Goal: Task Accomplishment & Management: Manage account settings

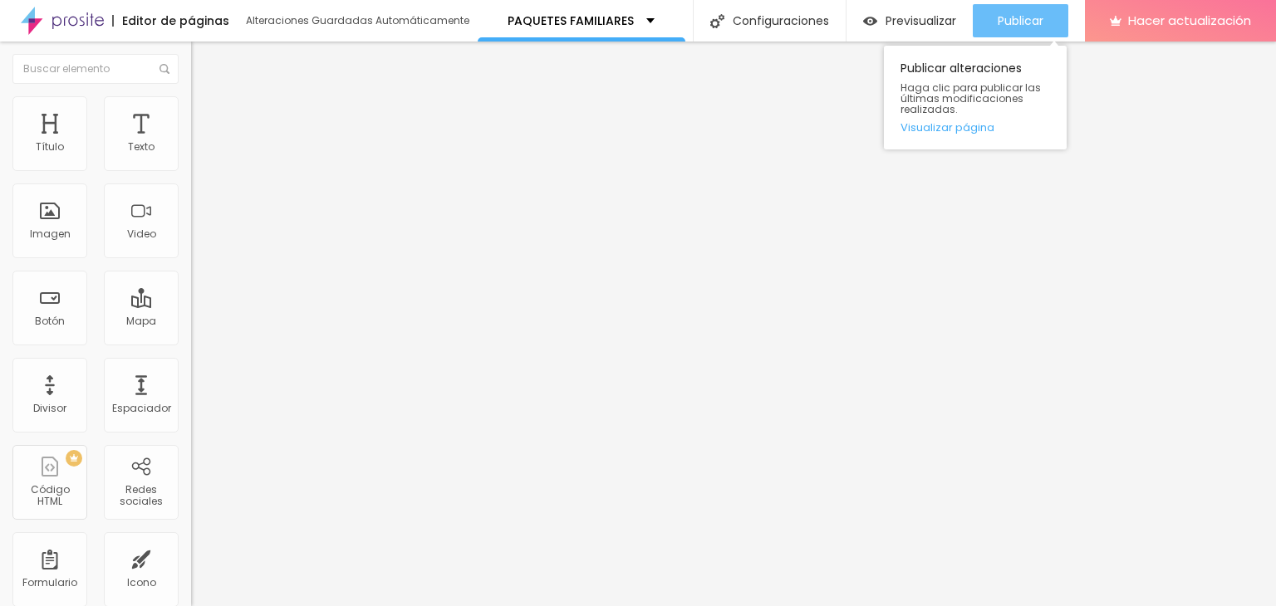
click at [1032, 11] on div "Publicar" at bounding box center [1021, 20] width 46 height 33
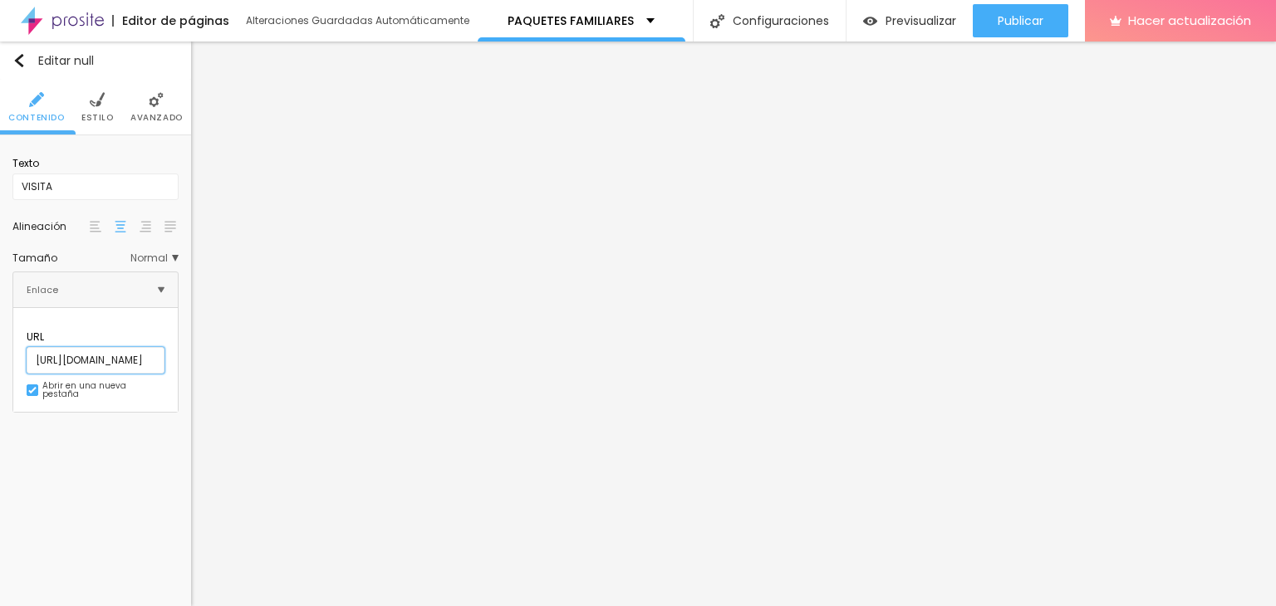
click at [140, 347] on input "http://jesusvera.alboompro.com/fotosmaternidad" at bounding box center [96, 360] width 138 height 27
drag, startPoint x: 160, startPoint y: 349, endPoint x: 171, endPoint y: 350, distance: 10.8
click at [164, 350] on input "http://jesusvera.alboompro.com/fotosmaternidad" at bounding box center [96, 360] width 138 height 27
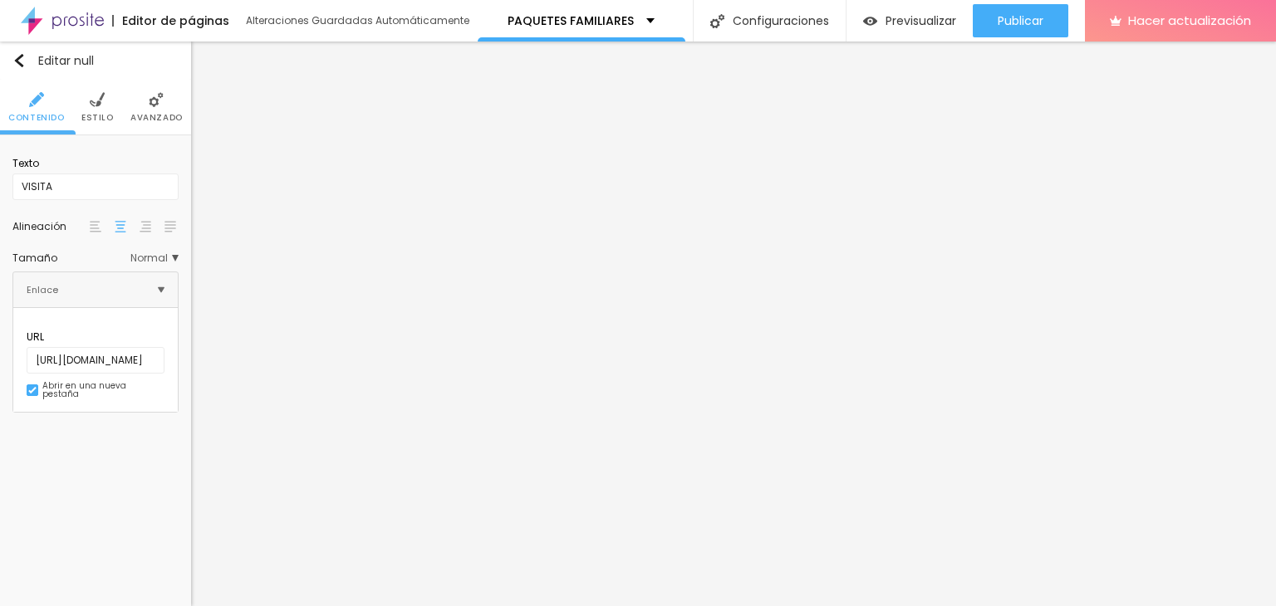
click at [134, 423] on div "Editar null Contenido Estilo Avanzado Texto VISITA Alineación Tamaño Normal Peq…" at bounding box center [95, 324] width 191 height 565
drag, startPoint x: 143, startPoint y: 333, endPoint x: 183, endPoint y: 343, distance: 41.1
click at [183, 343] on div "Texto VISITA Alineación Tamaño Normal Pequeño Normal Grande Enlace URL http://j…" at bounding box center [95, 280] width 191 height 290
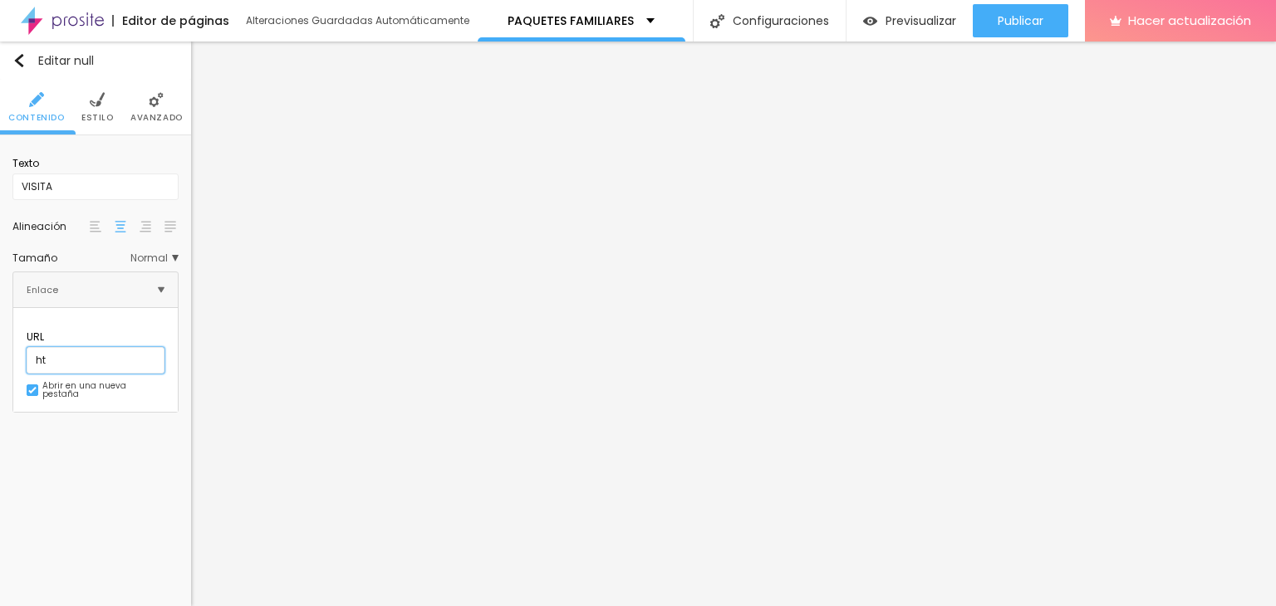
type input "h"
paste input "https://jesusvera.alboompro.com/fotosfamiliar"
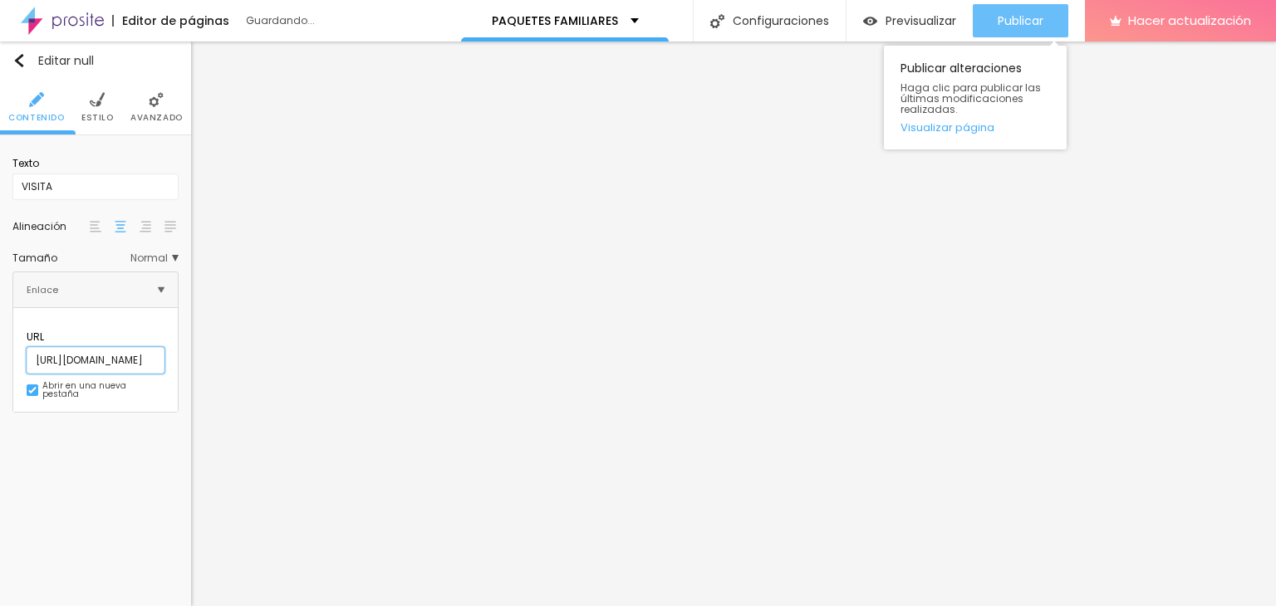
type input "https://jesusvera.alboompro.com/fotosfamiliar"
click at [993, 15] on button "Publicar" at bounding box center [1021, 20] width 96 height 33
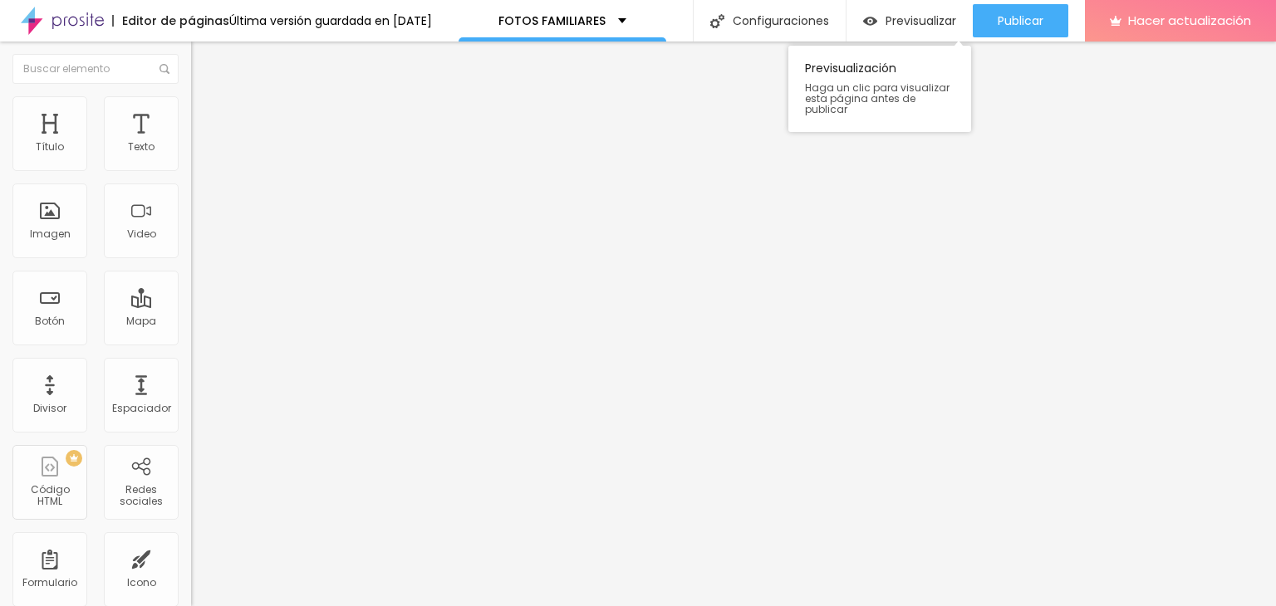
click at [802, 39] on div "Previsualización Haga un clic para visualizar esta página antes de publicar" at bounding box center [879, 84] width 183 height 95
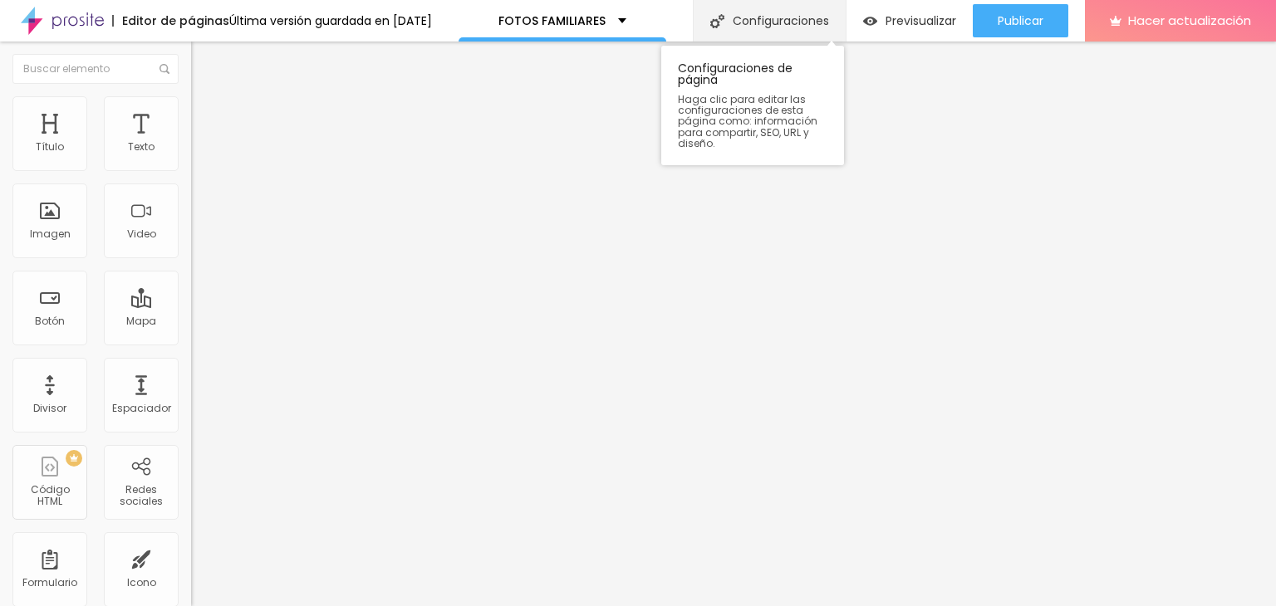
click at [799, 28] on div "Configuraciones" at bounding box center [769, 21] width 153 height 42
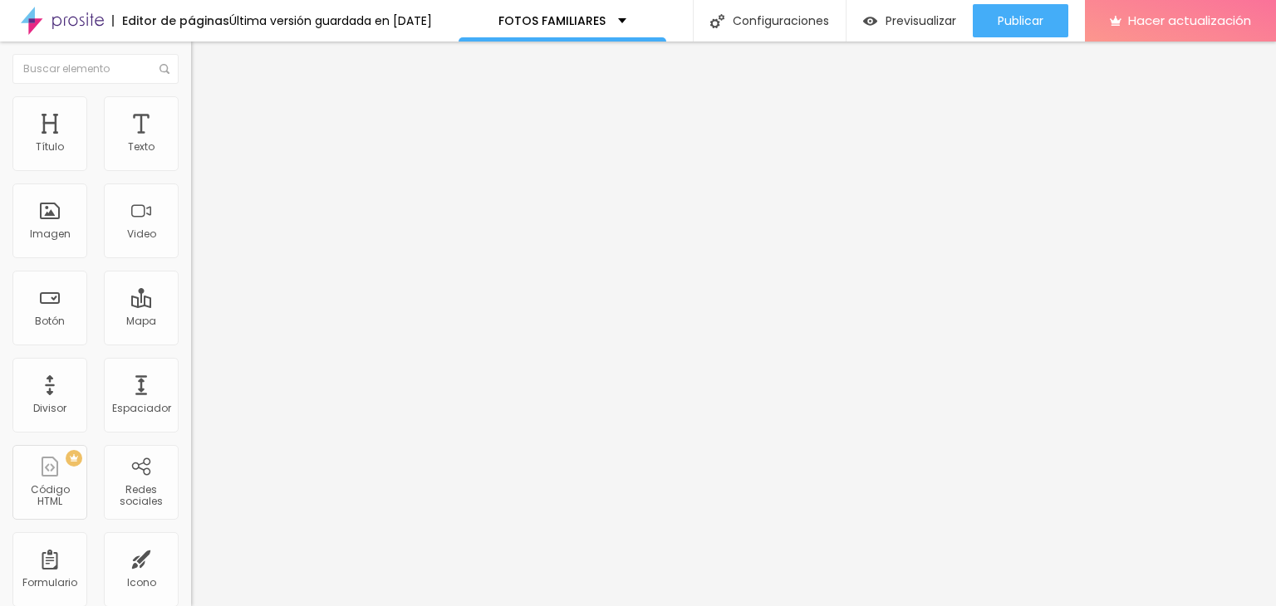
scroll to position [0, 0]
drag, startPoint x: 490, startPoint y: 223, endPoint x: 857, endPoint y: 233, distance: 367.3
copy font "https://jesusvera.alboompro.com/fotosfamiliar"
click at [191, 103] on img at bounding box center [198, 103] width 15 height 15
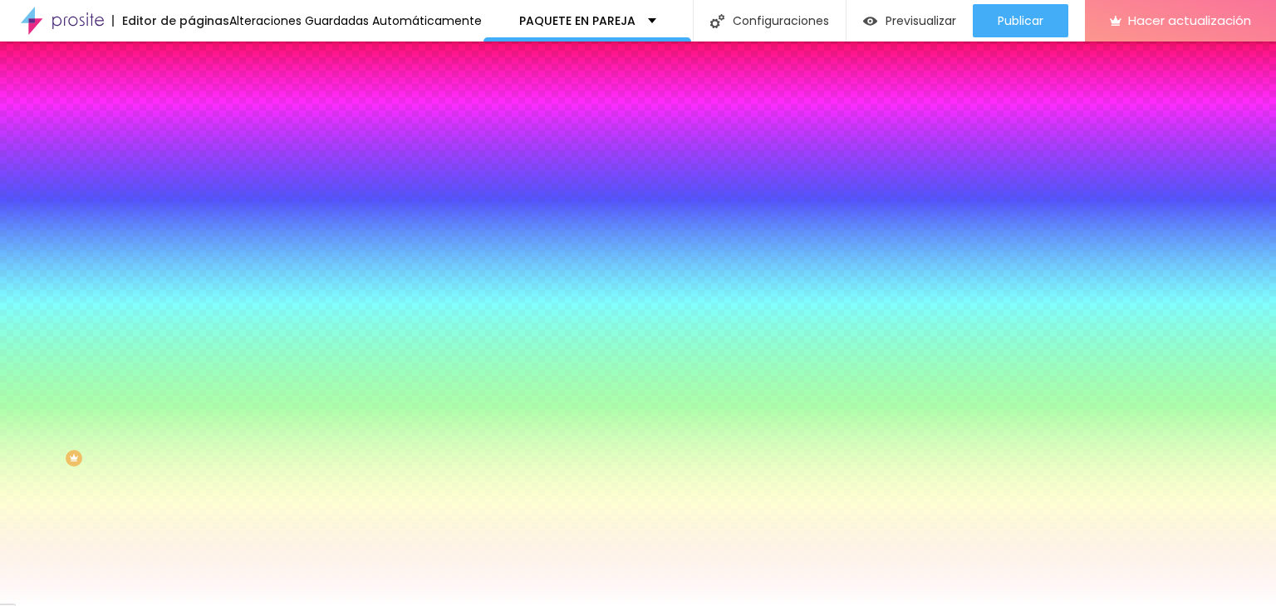
click at [201, 153] on font "Cambiar imagen" at bounding box center [246, 146] width 90 height 14
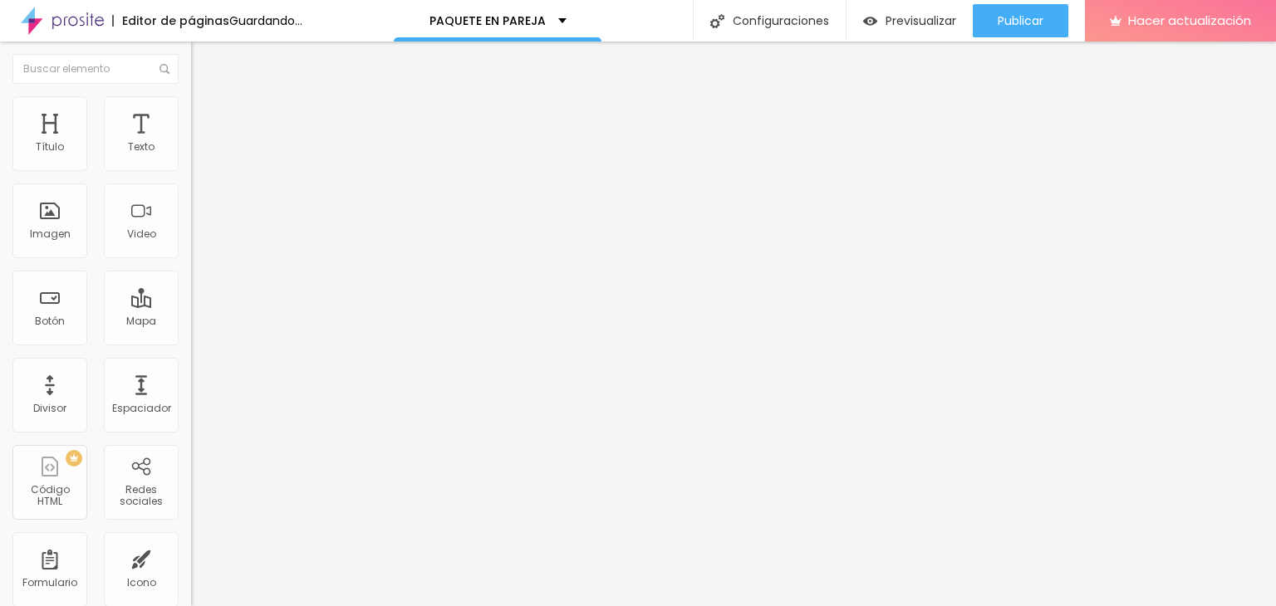
drag, startPoint x: 81, startPoint y: 110, endPoint x: 96, endPoint y: 117, distance: 16.7
click at [191, 109] on li "Estilo" at bounding box center [286, 104] width 191 height 17
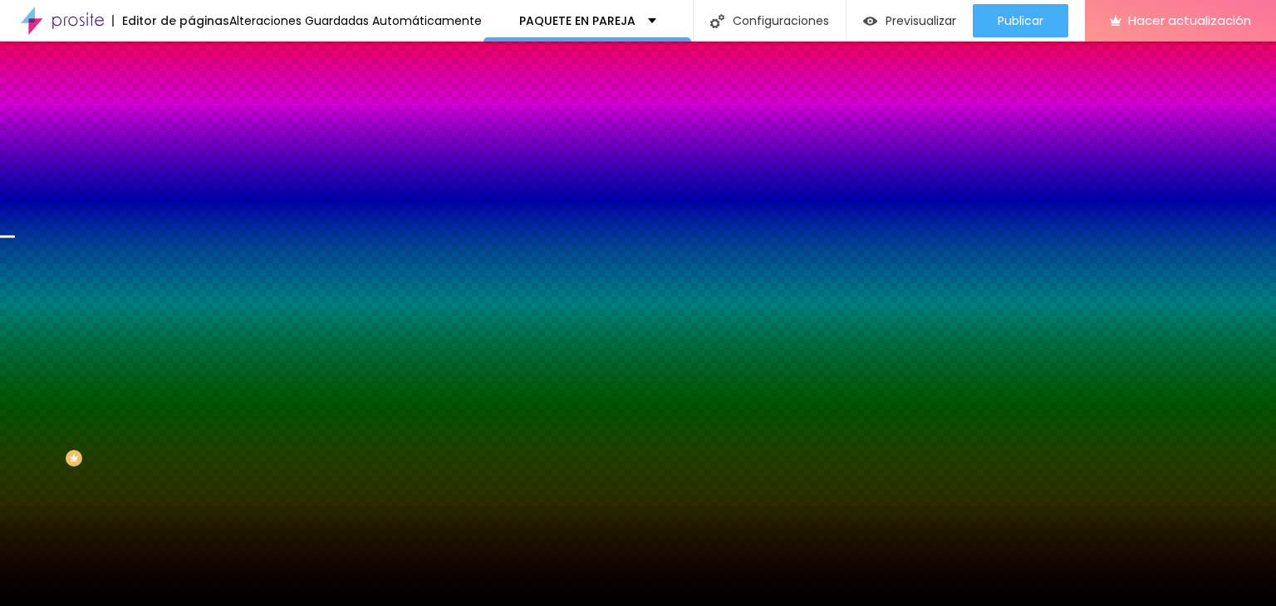
click at [201, 153] on font "Cambiar imagen" at bounding box center [246, 146] width 90 height 14
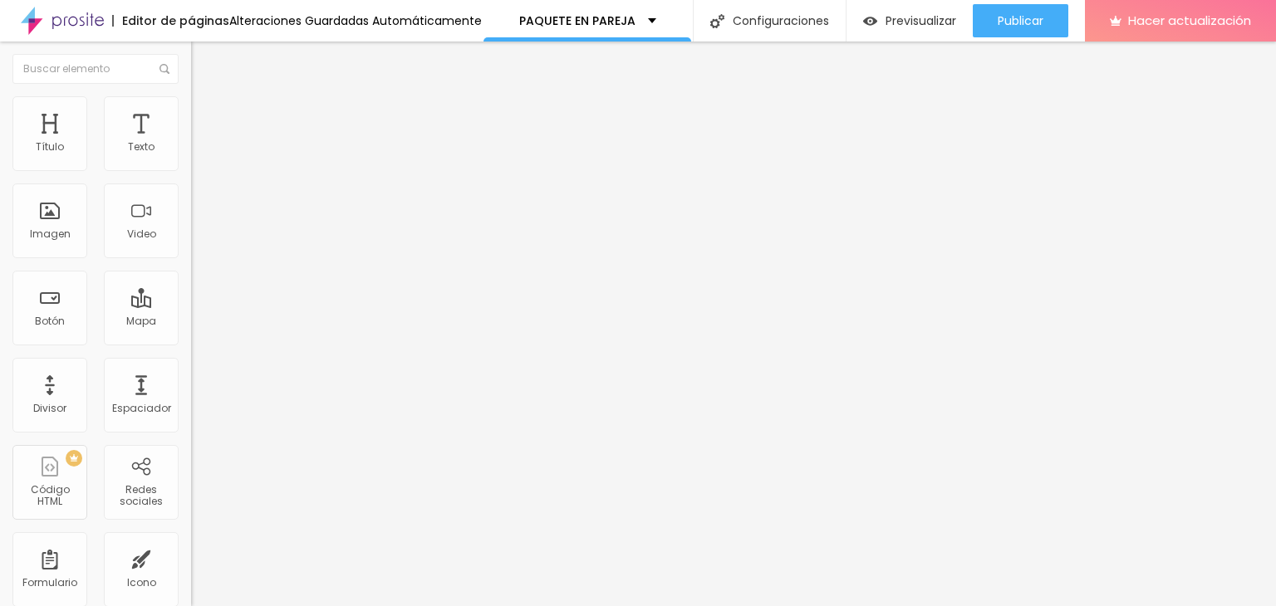
click at [191, 96] on img at bounding box center [198, 103] width 15 height 15
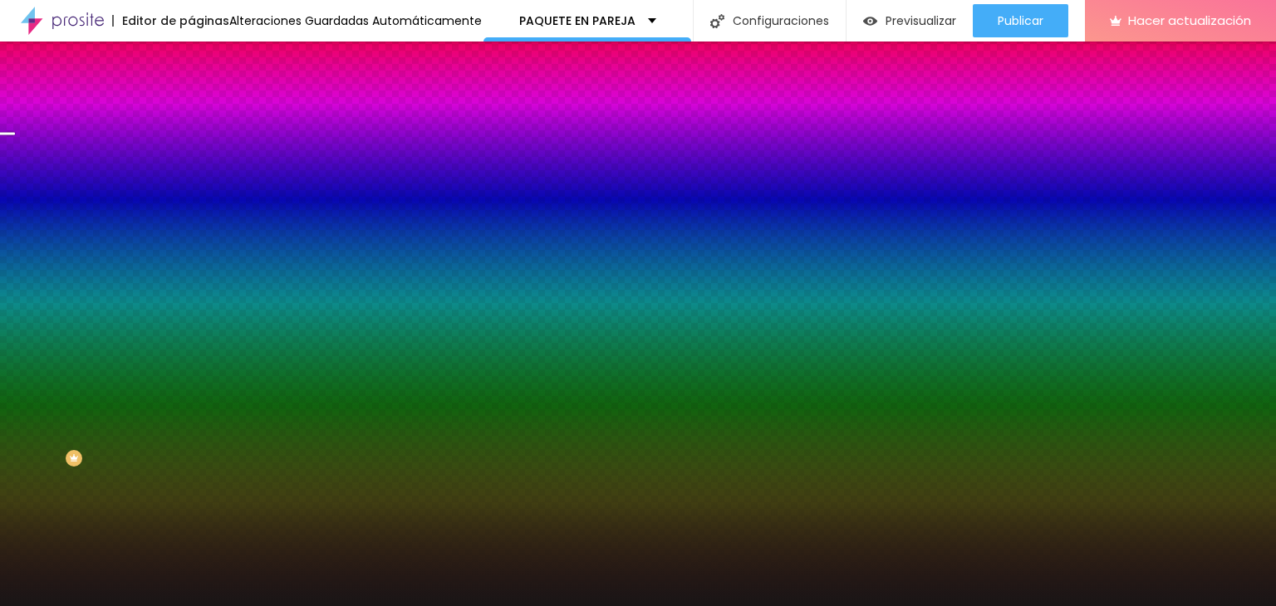
click at [201, 153] on font "Cambiar imagen" at bounding box center [246, 146] width 90 height 14
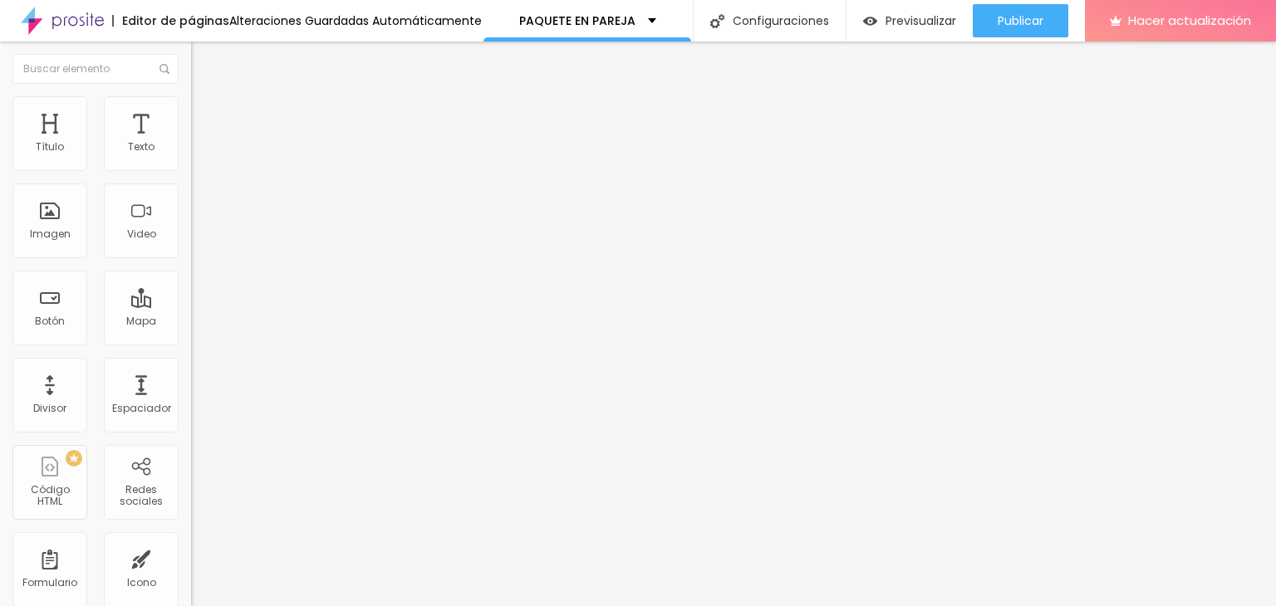
click at [191, 106] on img at bounding box center [198, 103] width 15 height 15
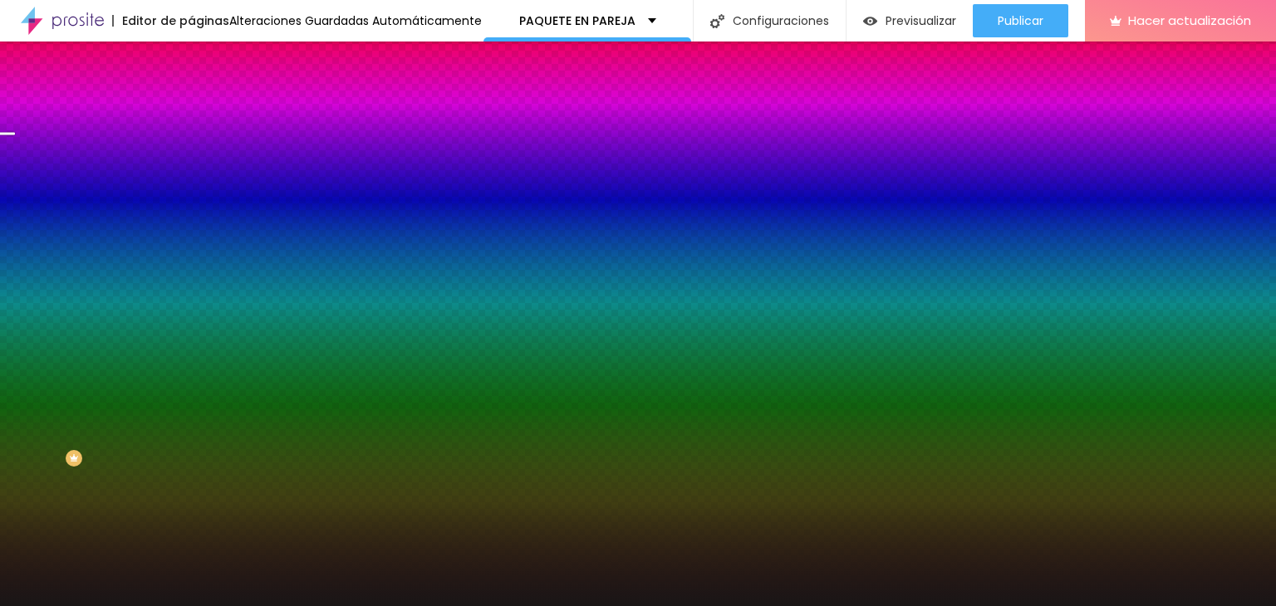
click at [201, 153] on font "Cambiar imagen" at bounding box center [246, 146] width 90 height 14
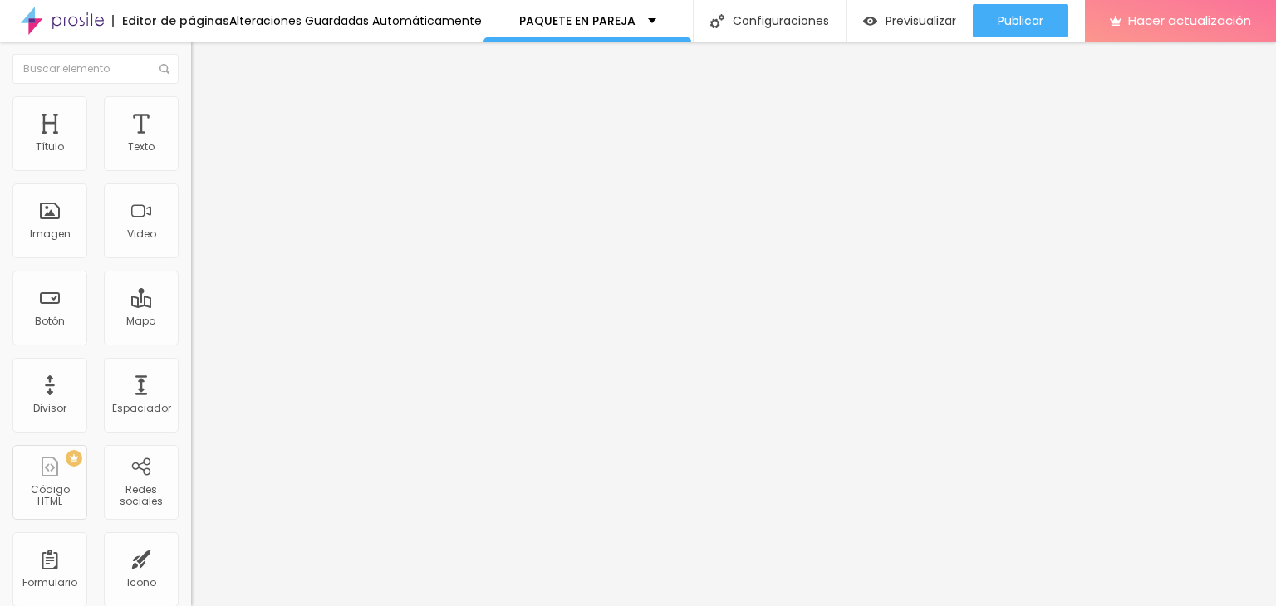
click at [191, 141] on div "Cambiar imagen" at bounding box center [286, 136] width 191 height 12
click at [201, 143] on font "Cambiar imagen" at bounding box center [246, 136] width 90 height 14
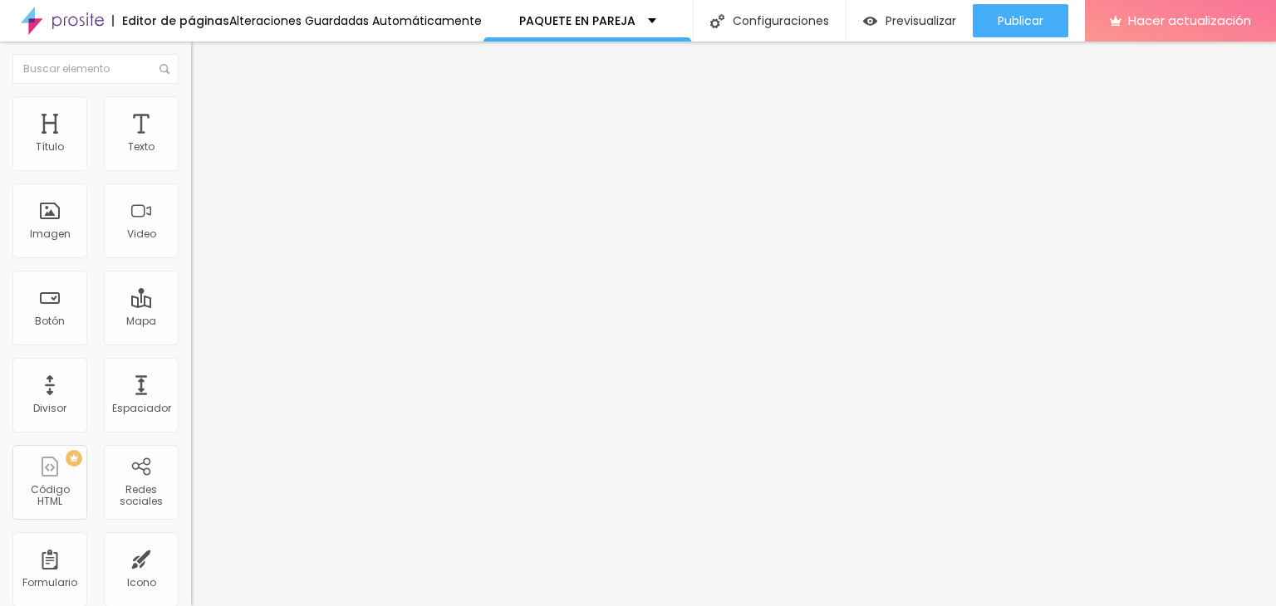
click at [201, 143] on font "Cambiar imagen" at bounding box center [246, 136] width 90 height 14
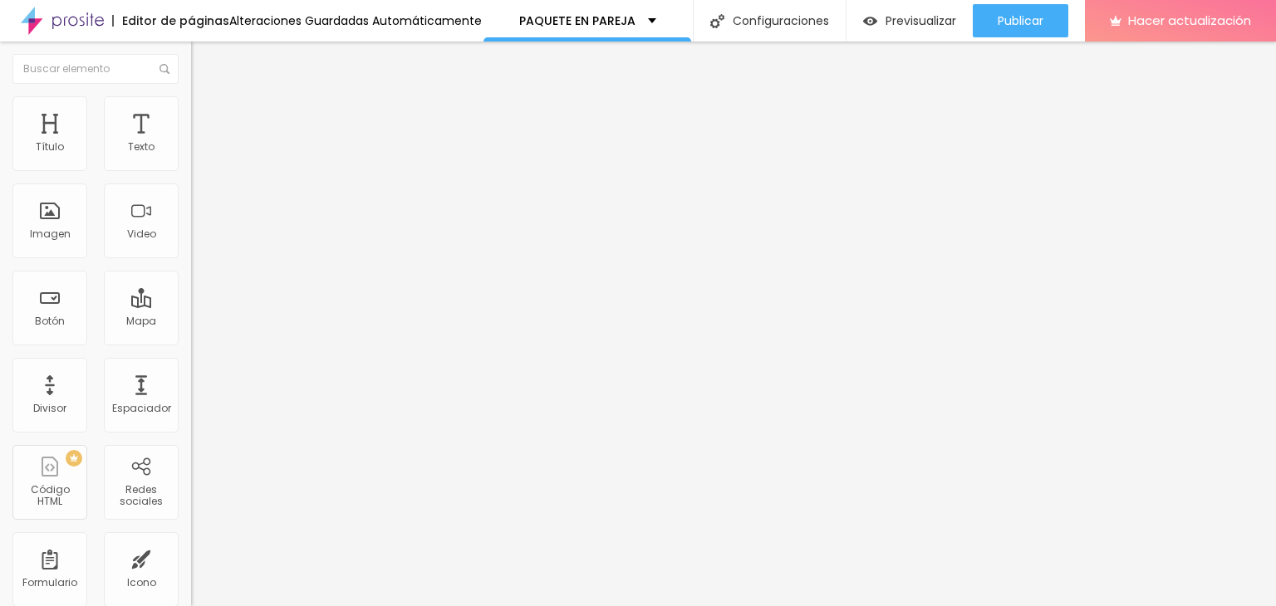
scroll to position [2243, 0]
click at [191, 143] on span "Cambiar imagen" at bounding box center [241, 136] width 100 height 14
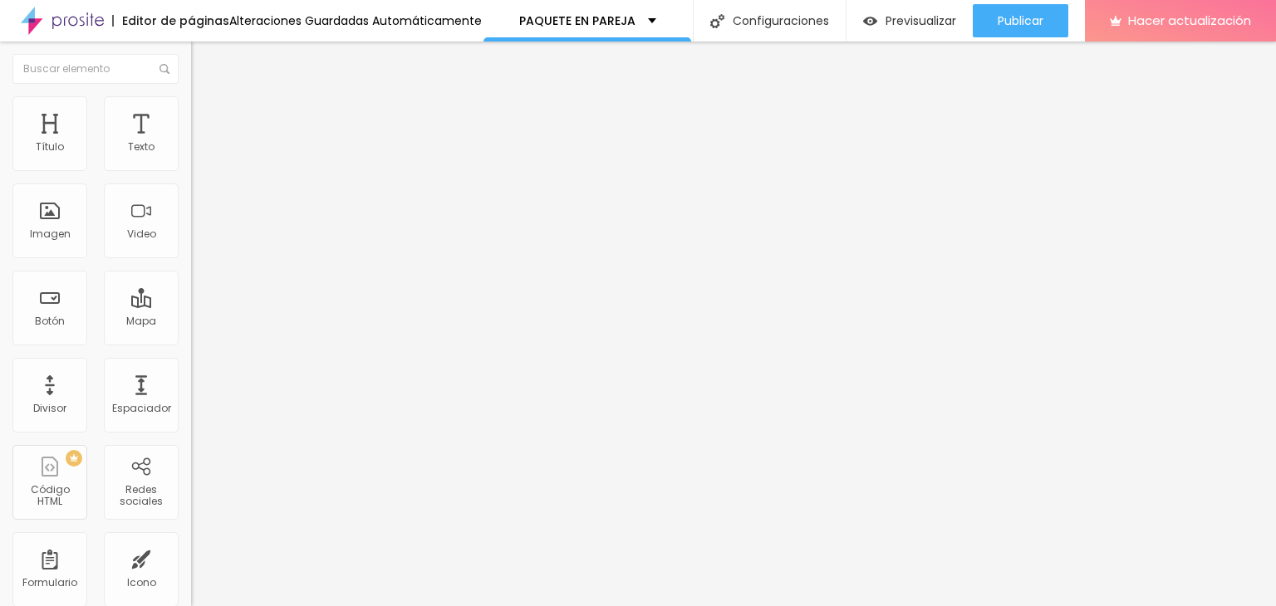
click at [191, 409] on div "Editar null Estilo Avanzado 24 Tamaño de fuente 0 Espacio entre letras 1.3 Altu…" at bounding box center [286, 324] width 191 height 565
drag, startPoint x: 123, startPoint y: 426, endPoint x: 131, endPoint y: 433, distance: 10.6
click at [191, 427] on div "Editar null Estilo Avanzado 24 Tamaño de fuente 0 Espacio entre letras 1.3 Altu…" at bounding box center [286, 324] width 191 height 565
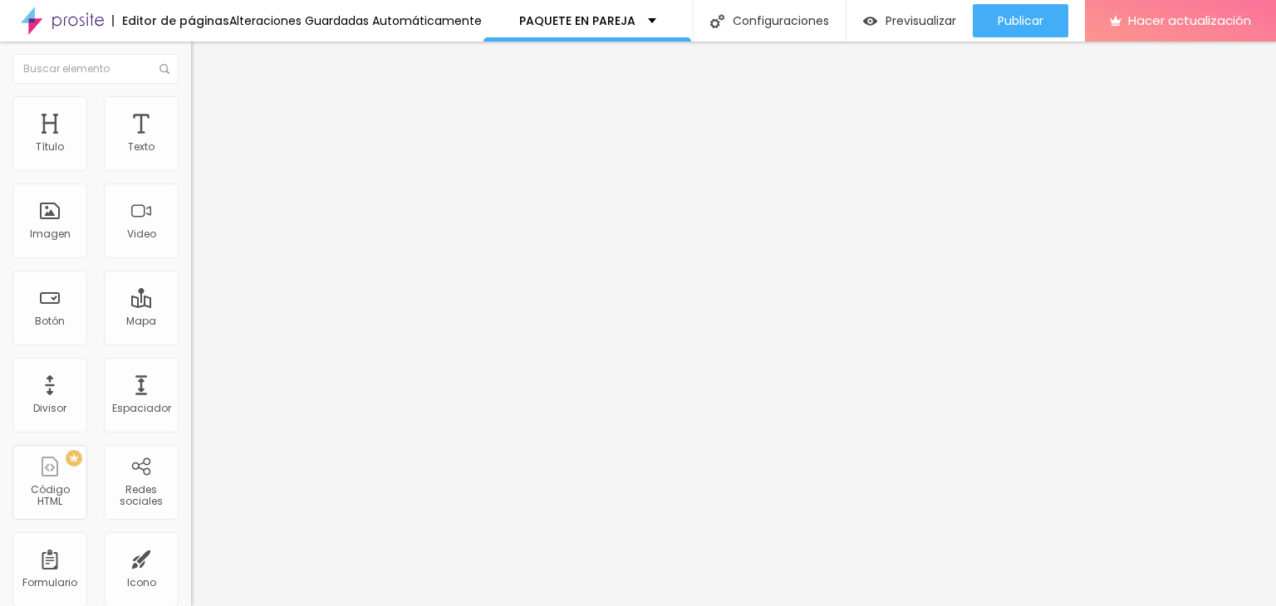
click at [191, 272] on div "24 Tamaño de fuente 0 Espacio entre letras 1.3 Altura de la línea 0 Espacio ent…" at bounding box center [286, 583] width 191 height 940
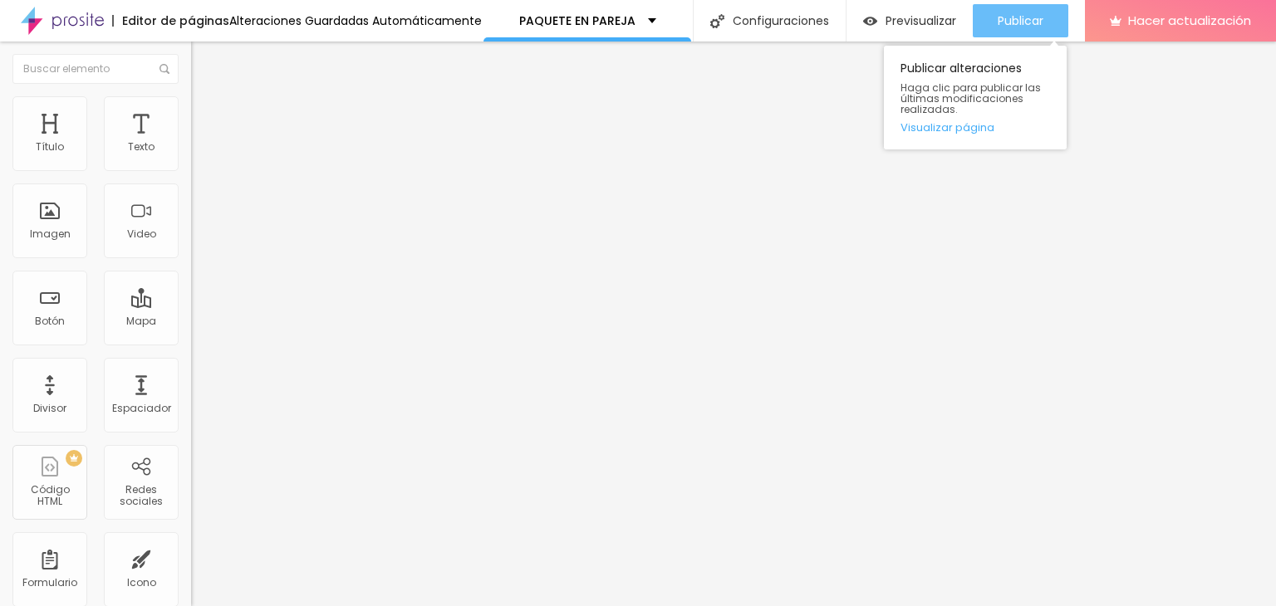
click at [1040, 10] on div "Publicar" at bounding box center [1021, 20] width 46 height 33
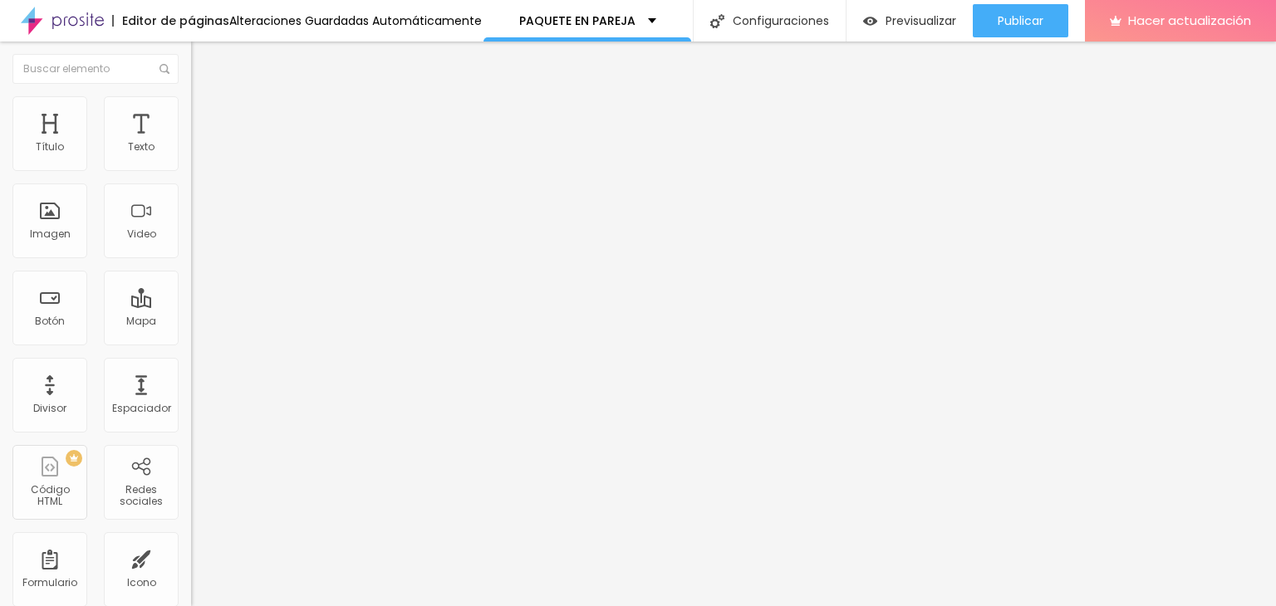
click at [191, 342] on input "https://jesusvera.alboompro.com/fotosfamiliar" at bounding box center [290, 334] width 199 height 17
drag, startPoint x: 104, startPoint y: 353, endPoint x: 183, endPoint y: 342, distance: 79.6
click at [191, 342] on div "Texto VISITA Alineación Tamaño Normal Pequeño Normal Grande Enlace URL https://…" at bounding box center [286, 256] width 191 height 252
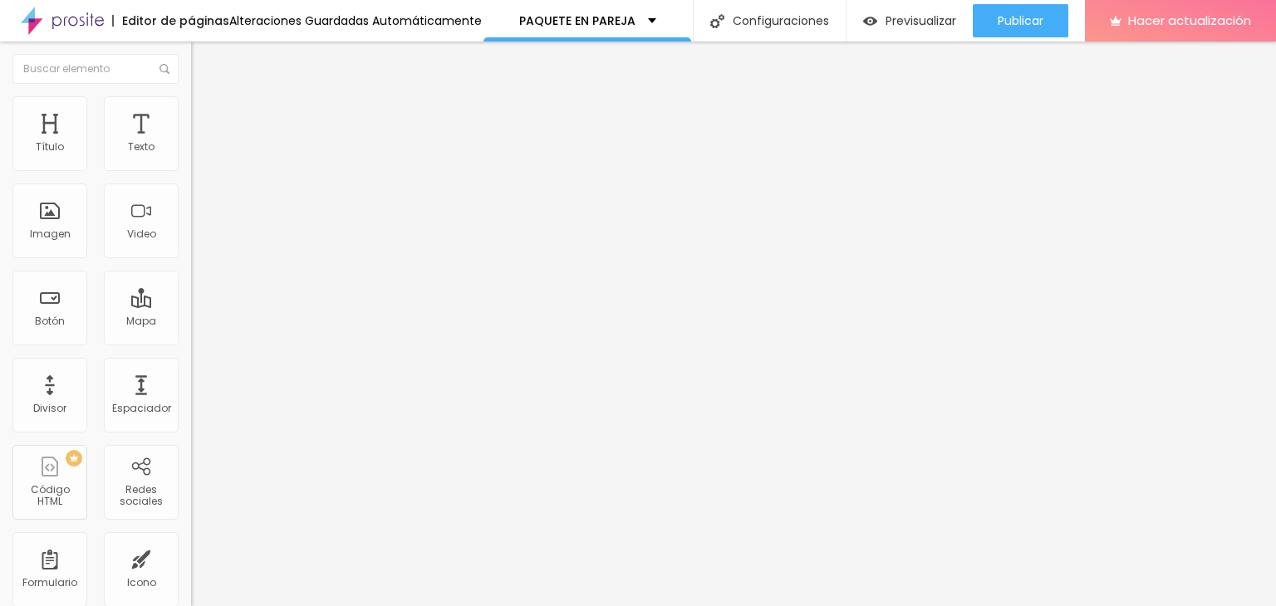
type input "h"
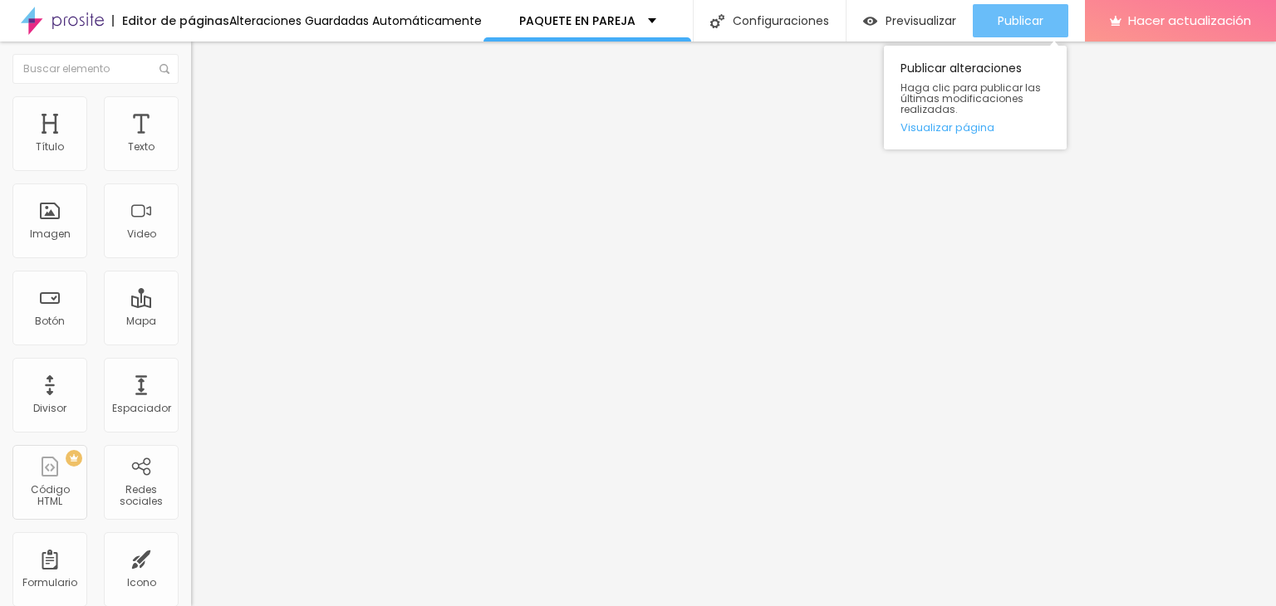
click at [1003, 11] on div "Publicar" at bounding box center [1021, 20] width 46 height 33
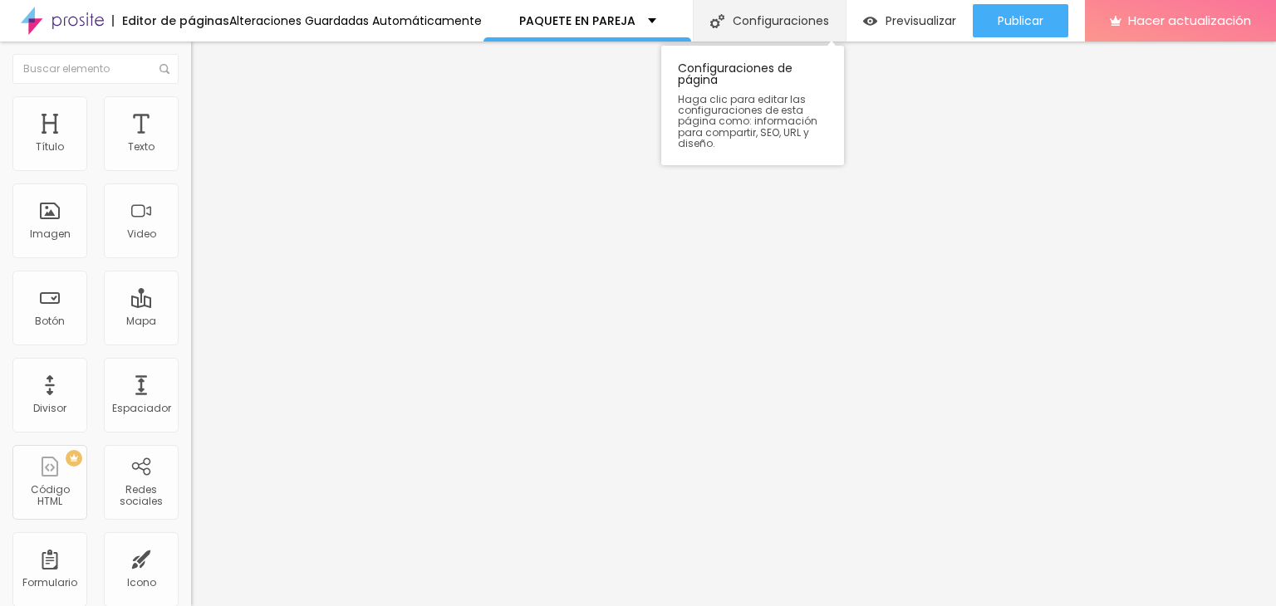
click at [784, 11] on div "Configuraciones" at bounding box center [769, 21] width 153 height 42
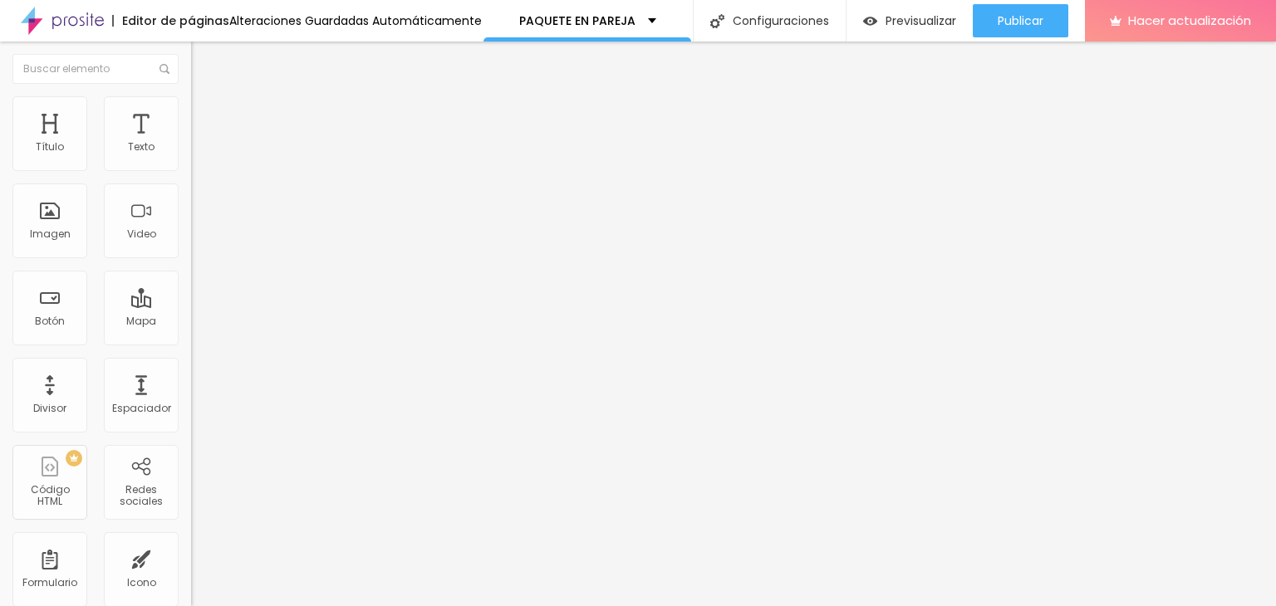
type input "F"
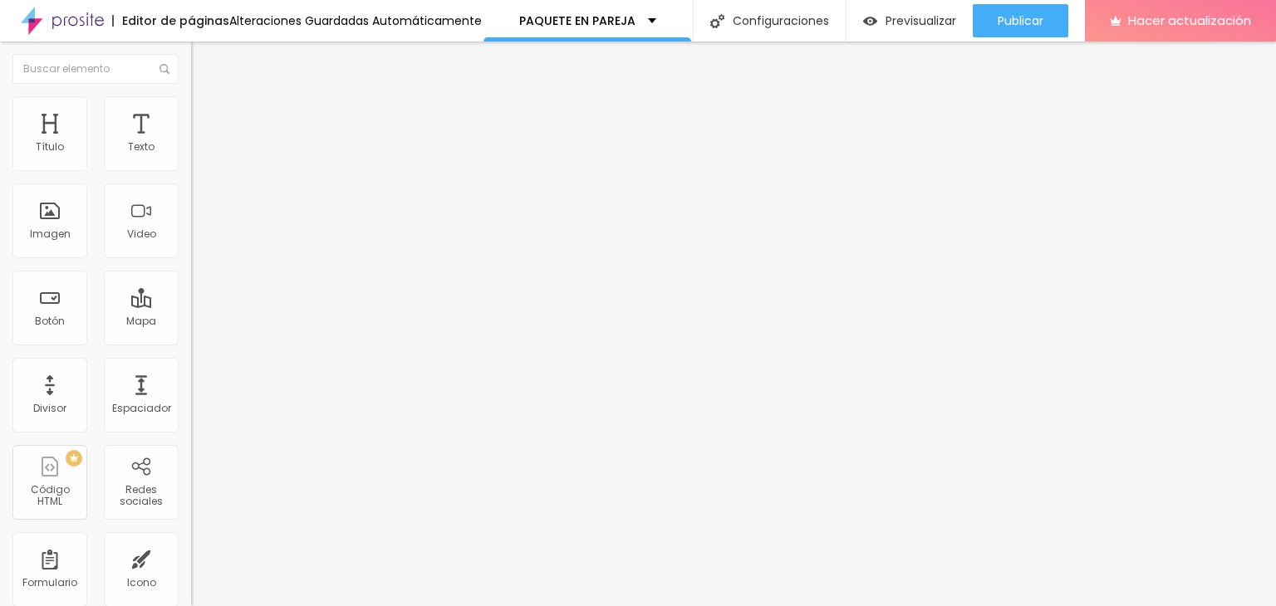
type input "p"
type input "Pareja"
type textarea "Sesiones en pareja"
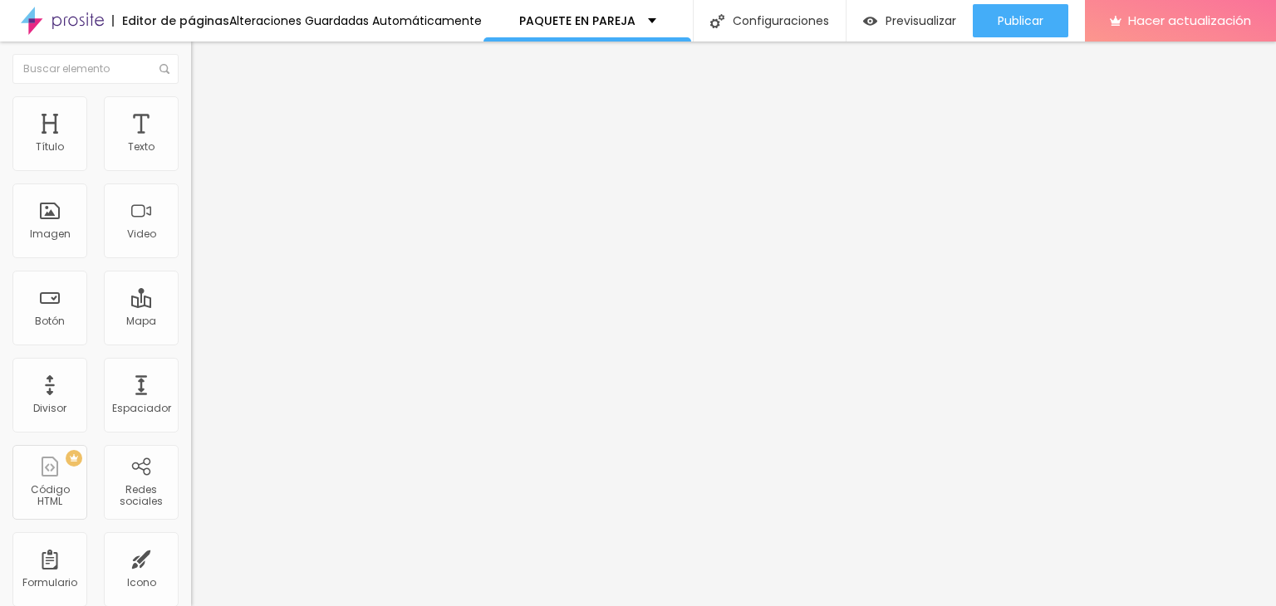
type input "F"
type input "u"
type input "Pareja"
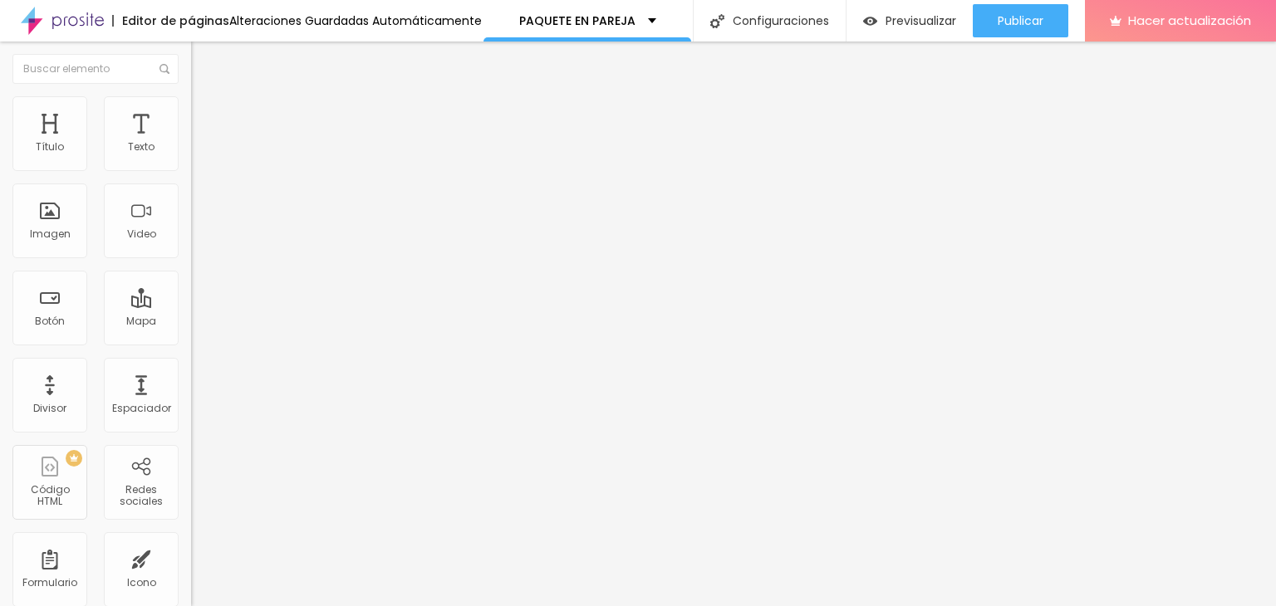
type textarea "Paquetes disponibles en Pareja"
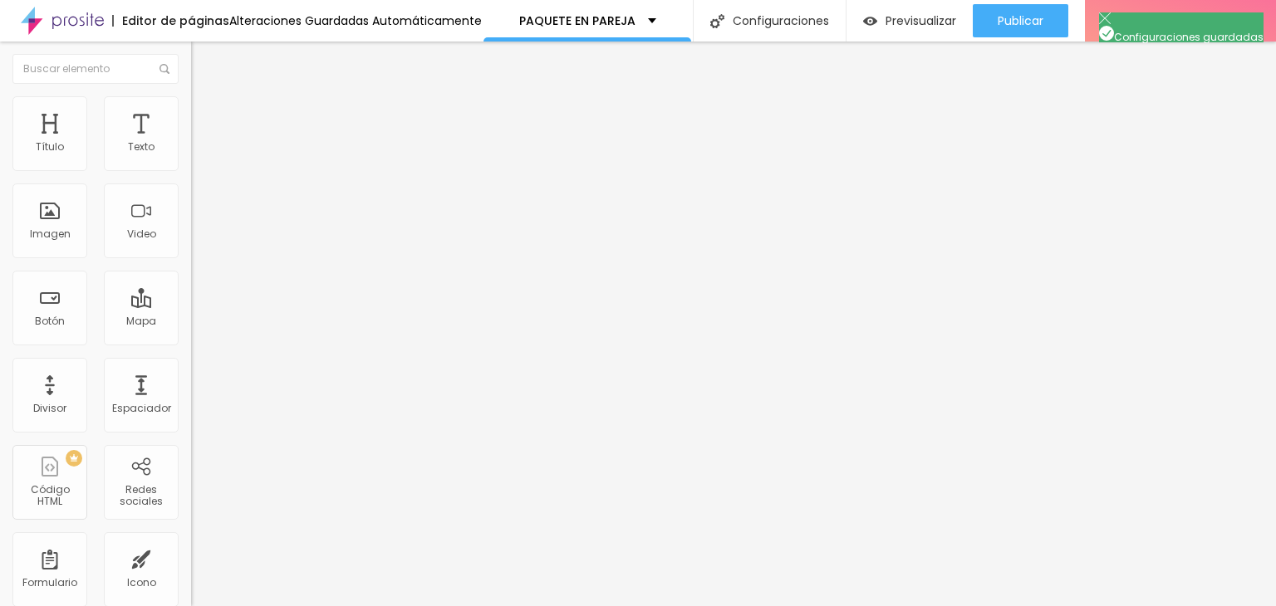
drag, startPoint x: 492, startPoint y: 230, endPoint x: 814, endPoint y: 237, distance: 322.3
copy font "https://jesusvera.alboompro.com/paquete-en-pareja"
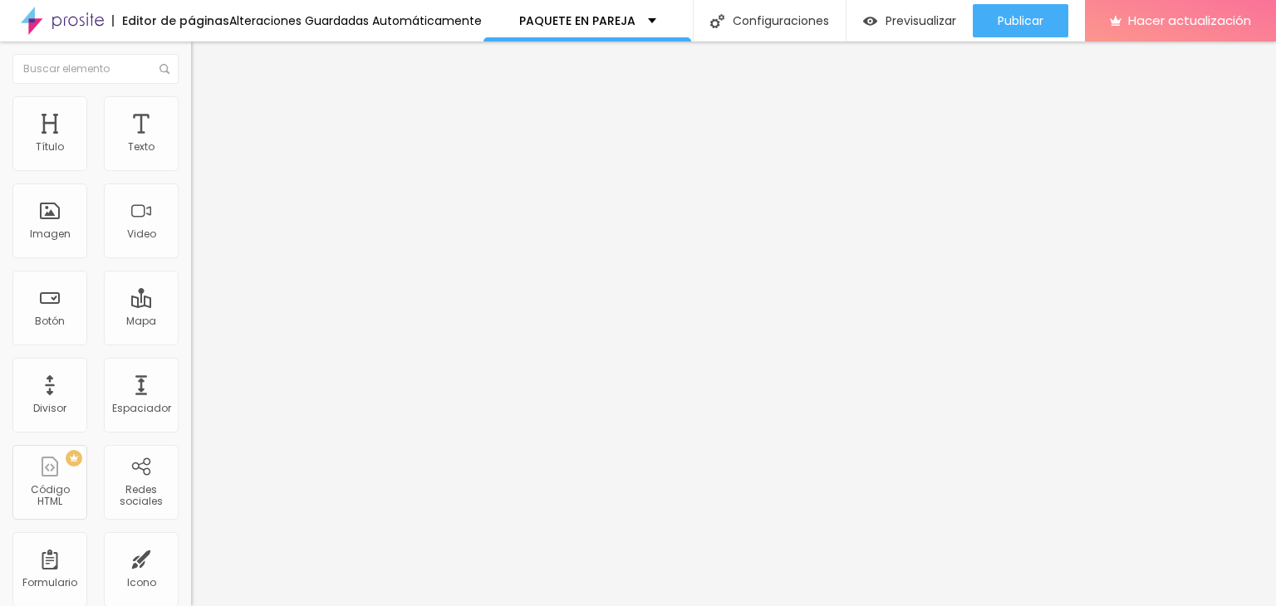
click at [191, 102] on img at bounding box center [198, 103] width 15 height 15
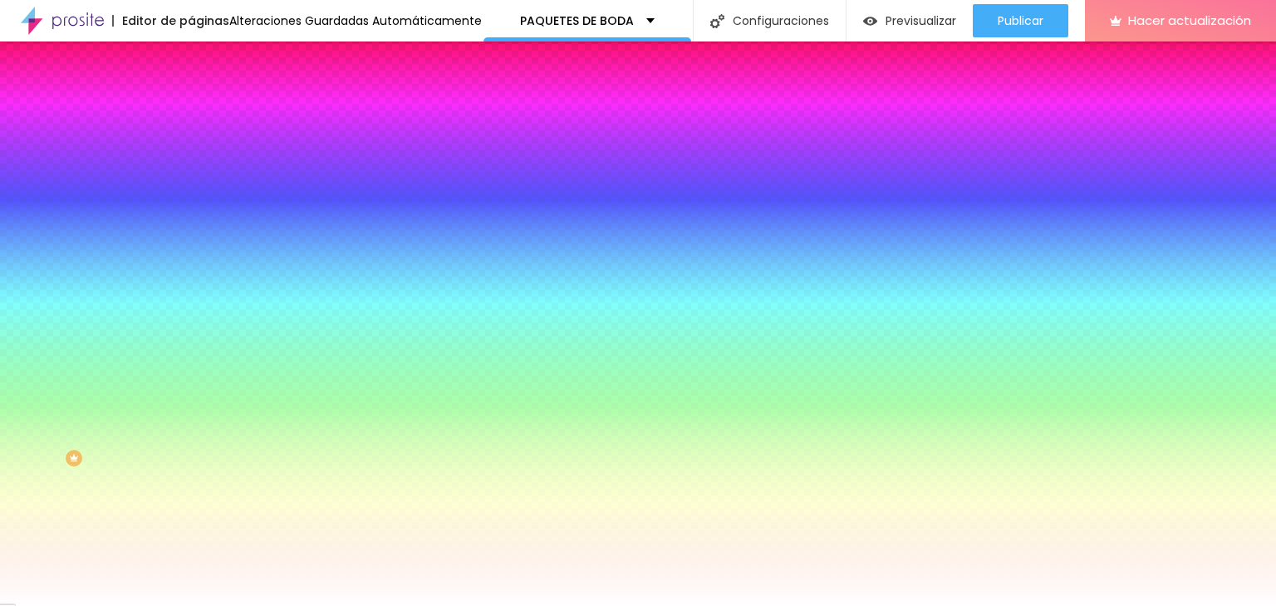
click at [201, 153] on font "Cambiar imagen" at bounding box center [246, 146] width 90 height 14
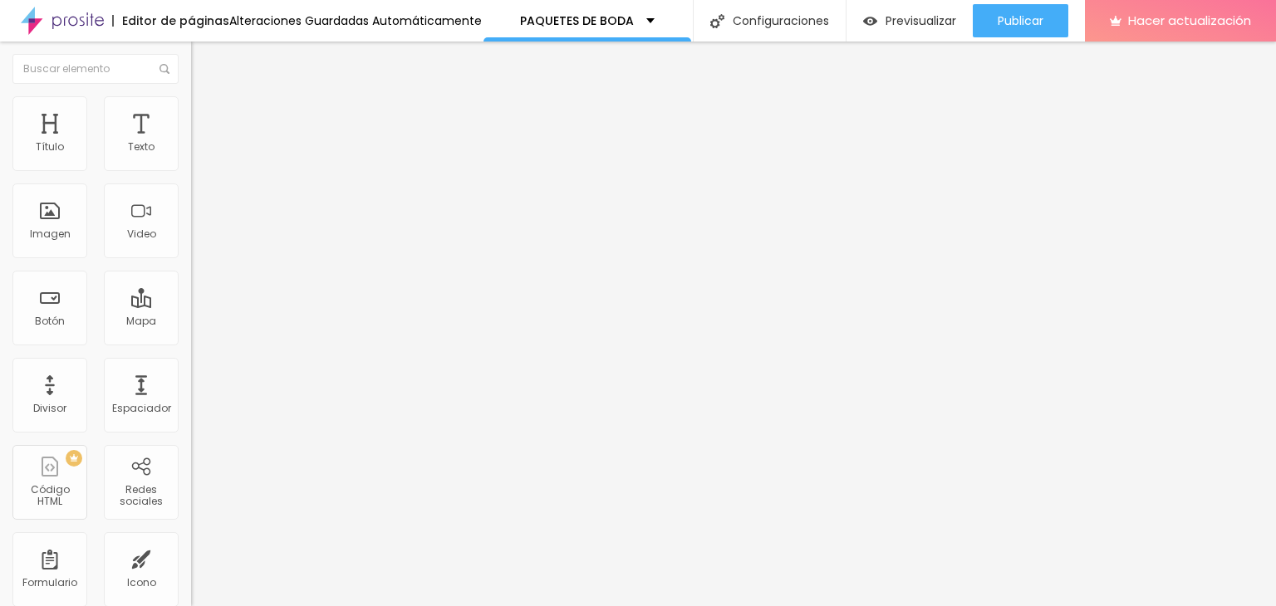
click at [206, 115] on font "Estilo" at bounding box center [219, 108] width 26 height 14
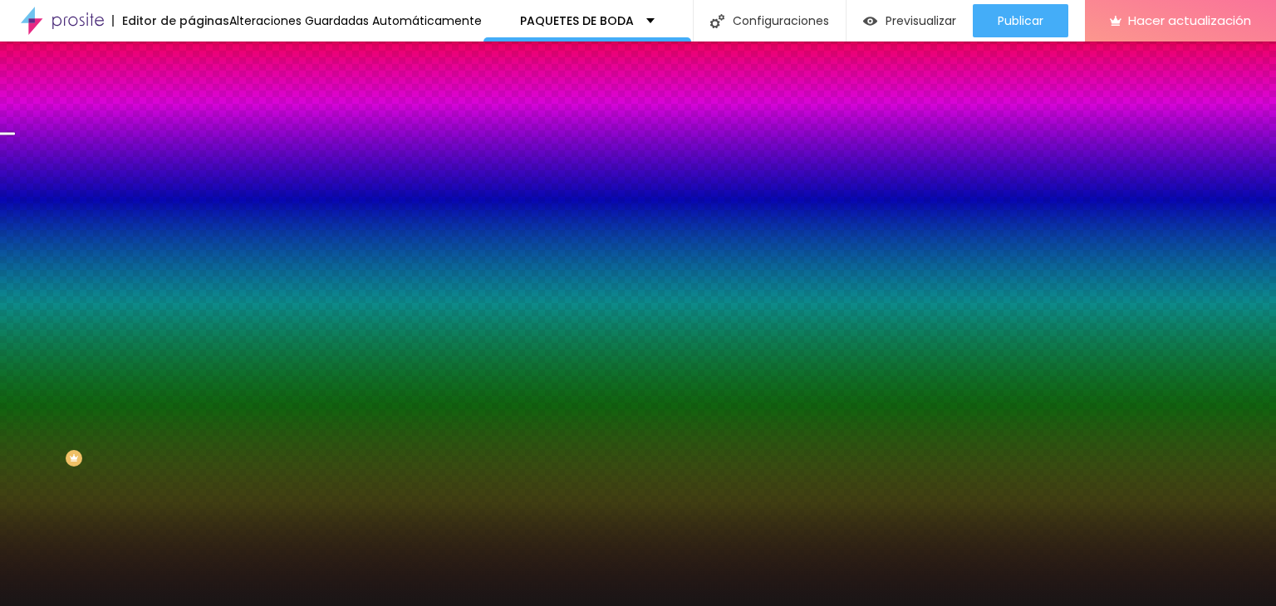
click at [201, 153] on font "Cambiar imagen" at bounding box center [246, 146] width 90 height 14
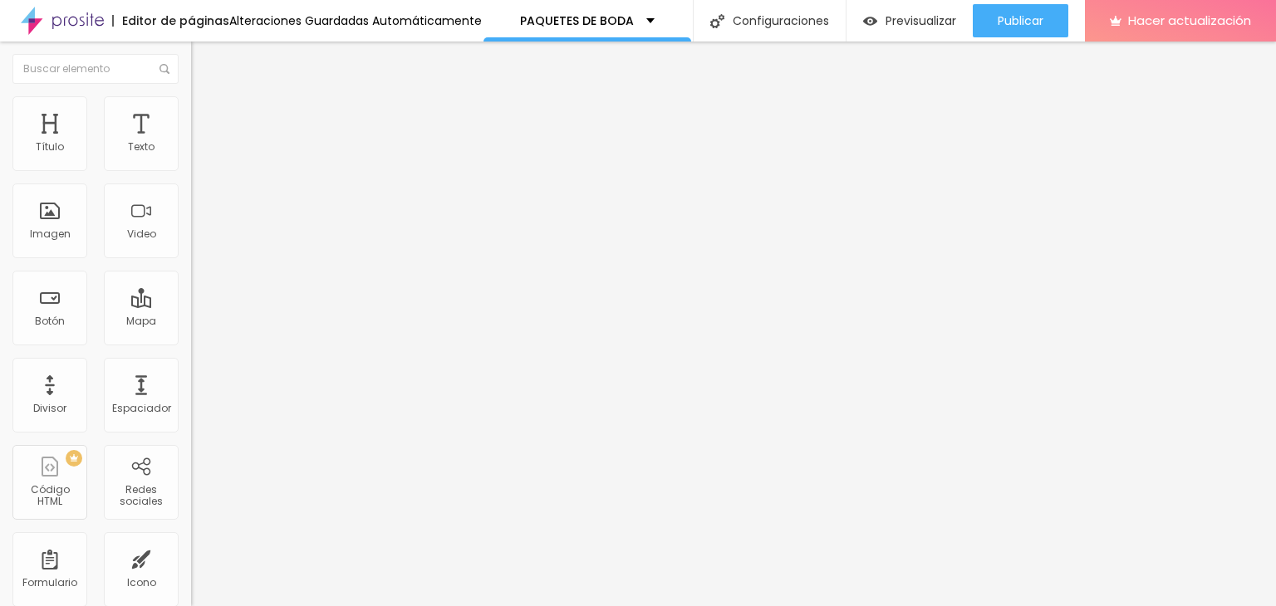
click at [201, 143] on font "Cambiar imagen" at bounding box center [246, 136] width 90 height 14
drag, startPoint x: 623, startPoint y: 370, endPoint x: 658, endPoint y: 393, distance: 41.5
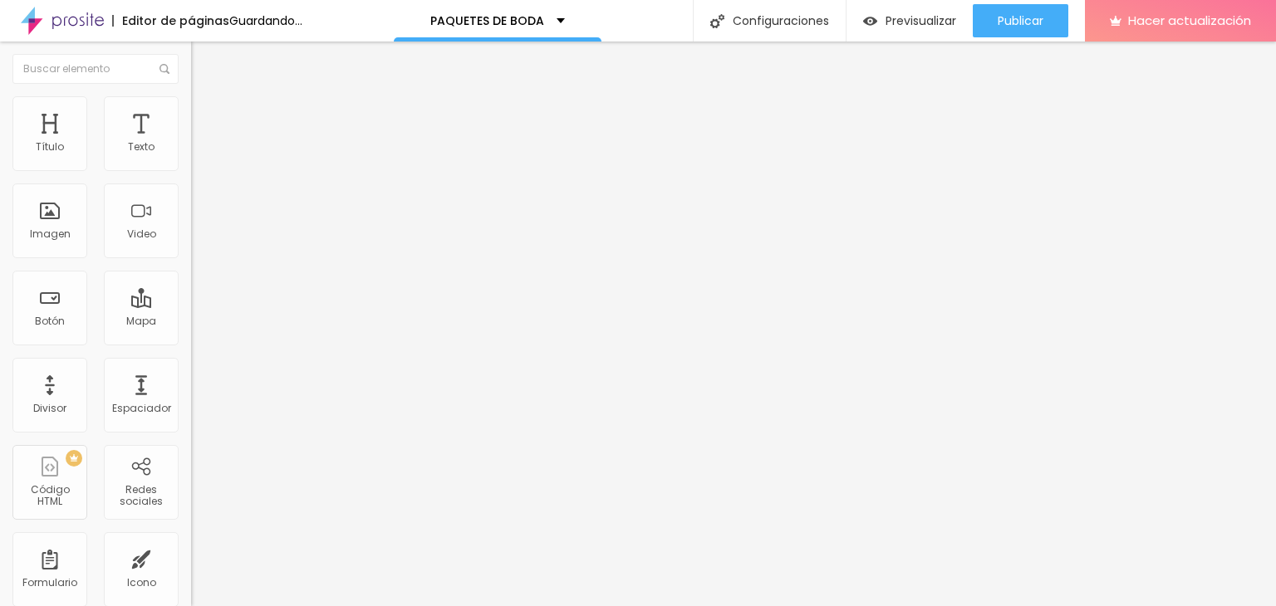
click at [201, 143] on font "Cambiar imagen" at bounding box center [246, 136] width 90 height 14
drag, startPoint x: 80, startPoint y: 110, endPoint x: 88, endPoint y: 110, distance: 8.3
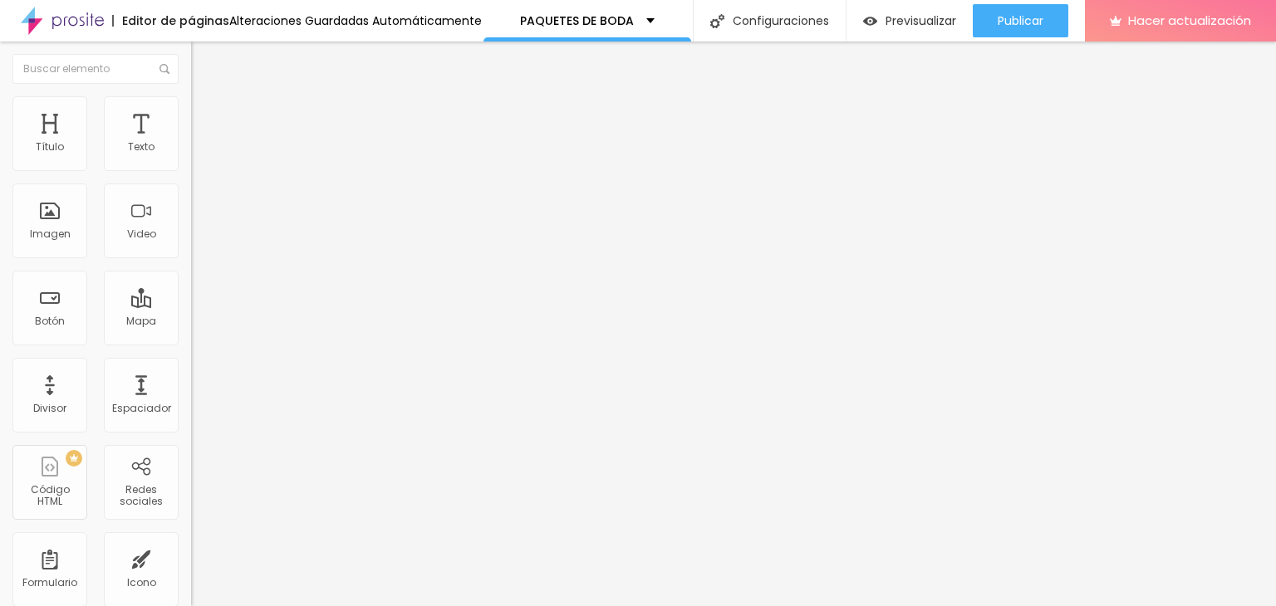
click at [191, 110] on ul "Contenido Estilo Avanzado" at bounding box center [286, 105] width 191 height 50
click at [206, 115] on font "Estilo" at bounding box center [219, 108] width 26 height 14
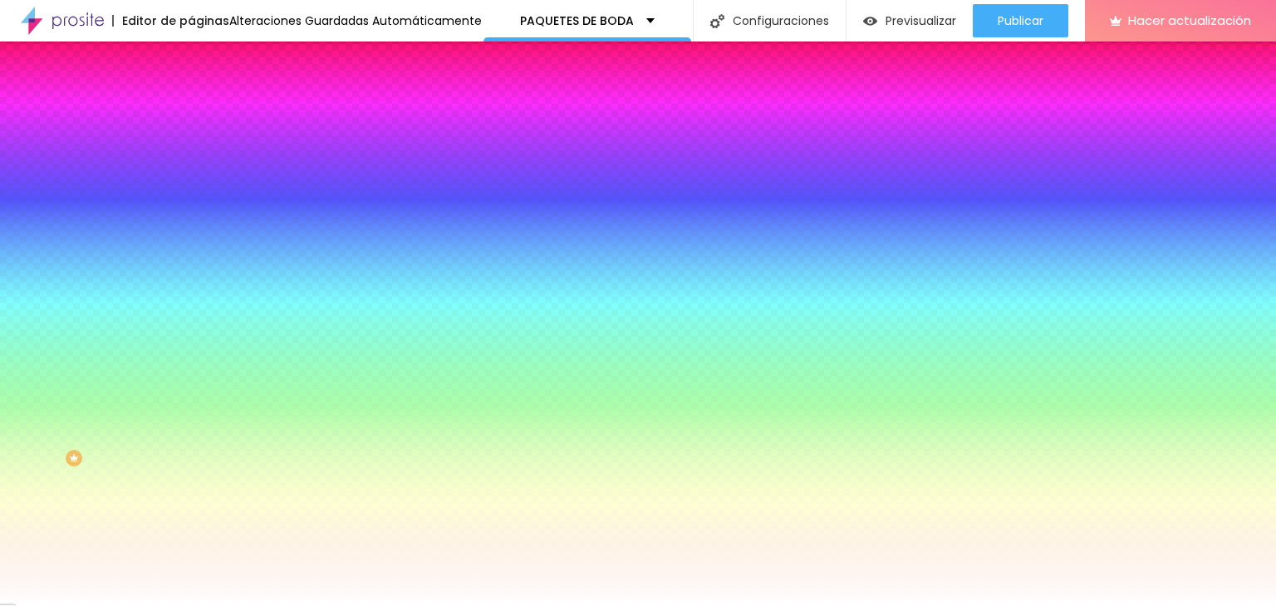
click at [201, 153] on font "Cambiar imagen" at bounding box center [246, 146] width 90 height 14
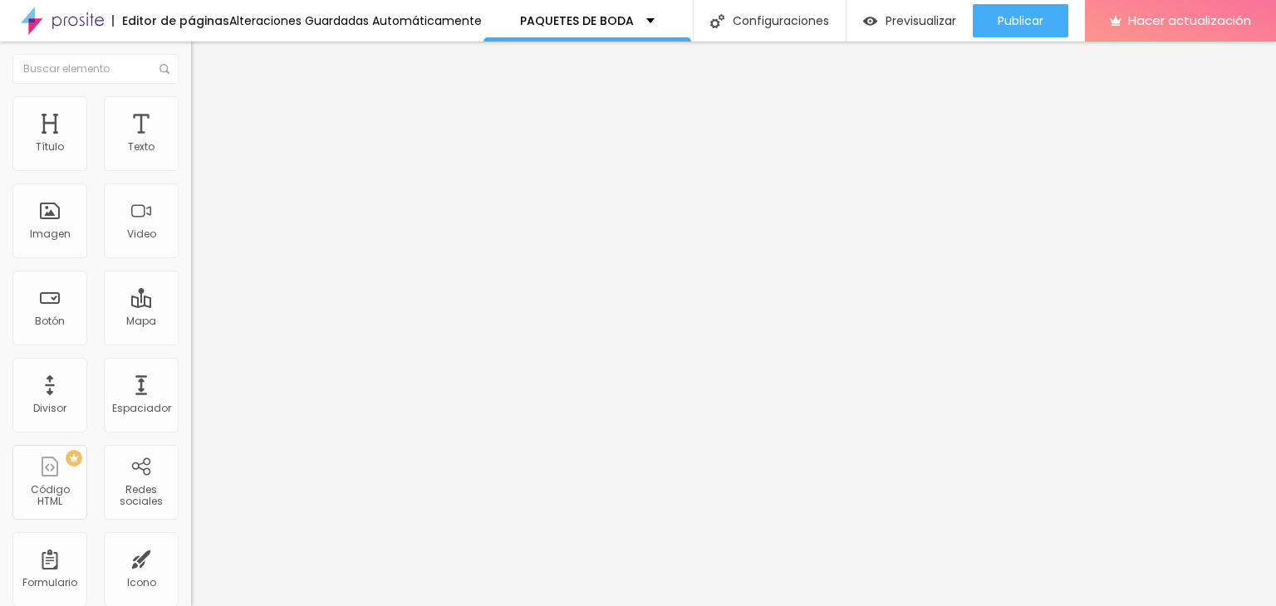
click at [191, 342] on input "text" at bounding box center [290, 334] width 199 height 17
paste input "https://jesusvera.alboompro.com/fotosboda"
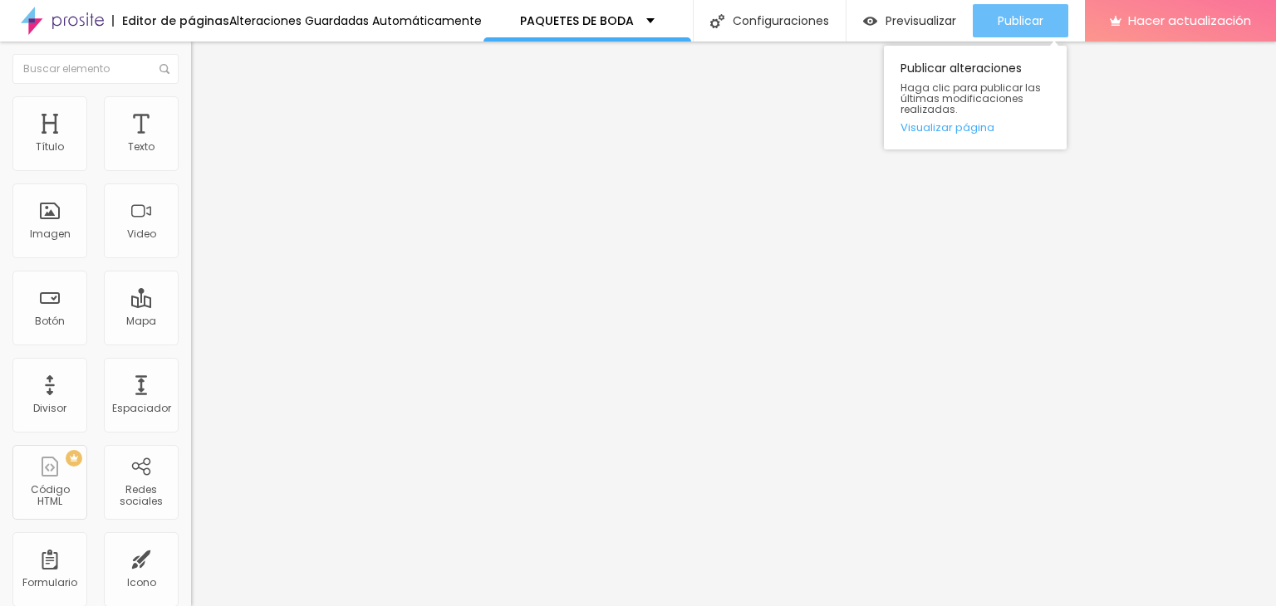
type input "https://jesusvera.alboompro.com/fotosboda"
click at [1008, 24] on font "Publicar" at bounding box center [1021, 20] width 46 height 17
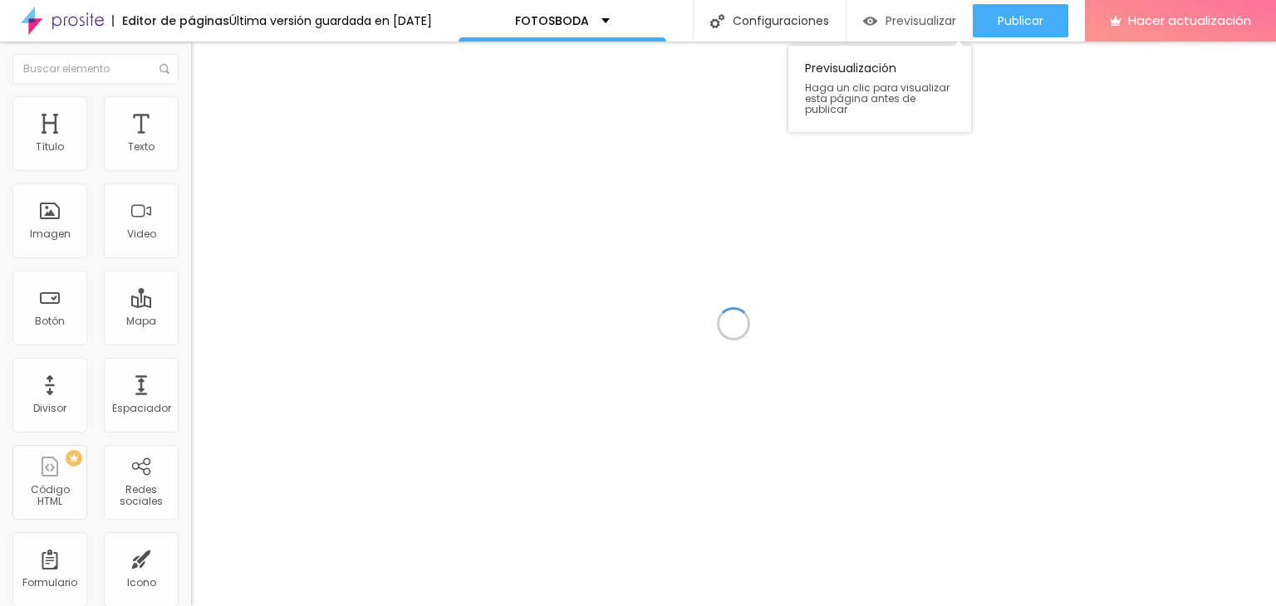
click at [863, 27] on div "Previsualizar" at bounding box center [909, 20] width 93 height 33
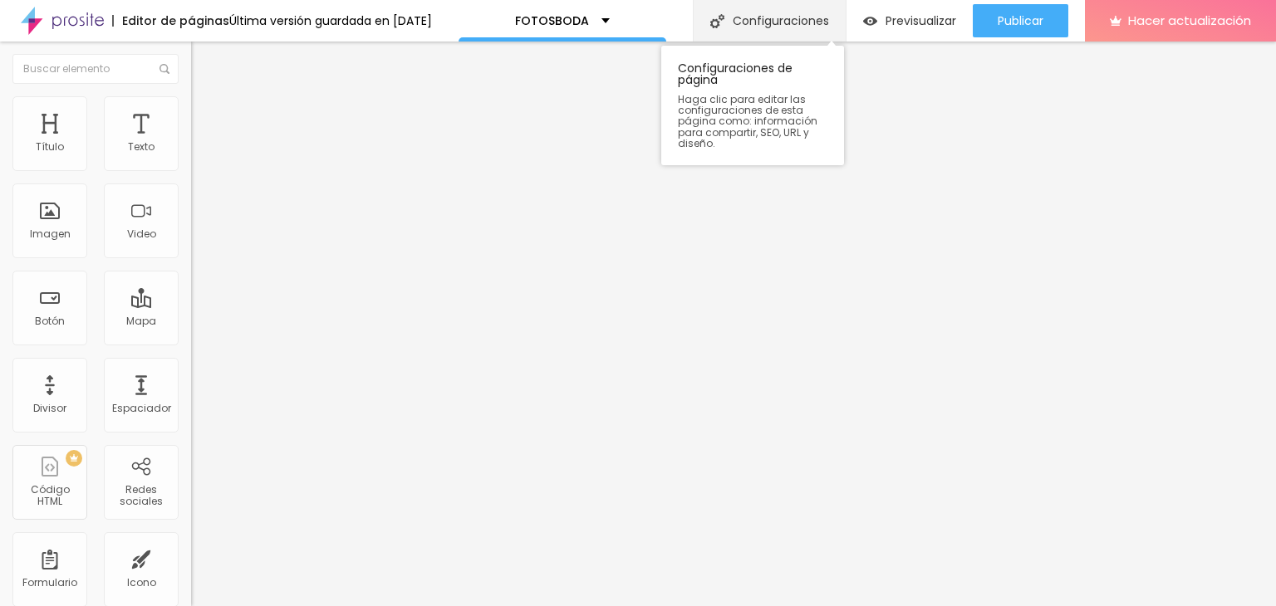
click at [738, 27] on font "Configuraciones" at bounding box center [781, 20] width 96 height 17
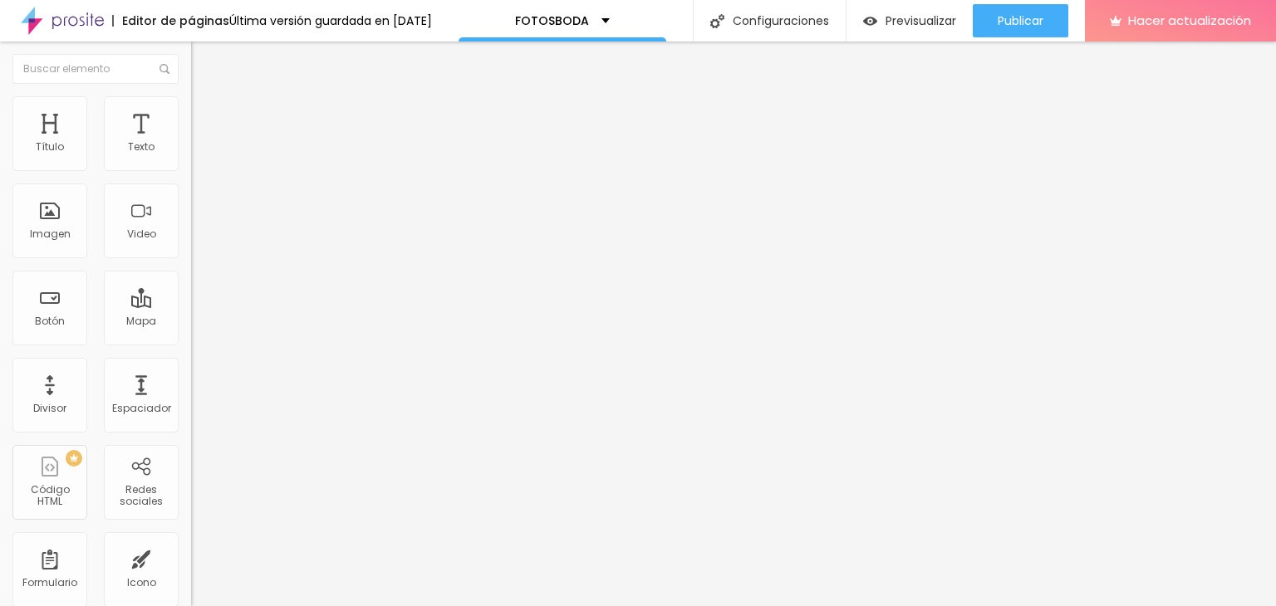
drag, startPoint x: 492, startPoint y: 232, endPoint x: 768, endPoint y: 236, distance: 276.6
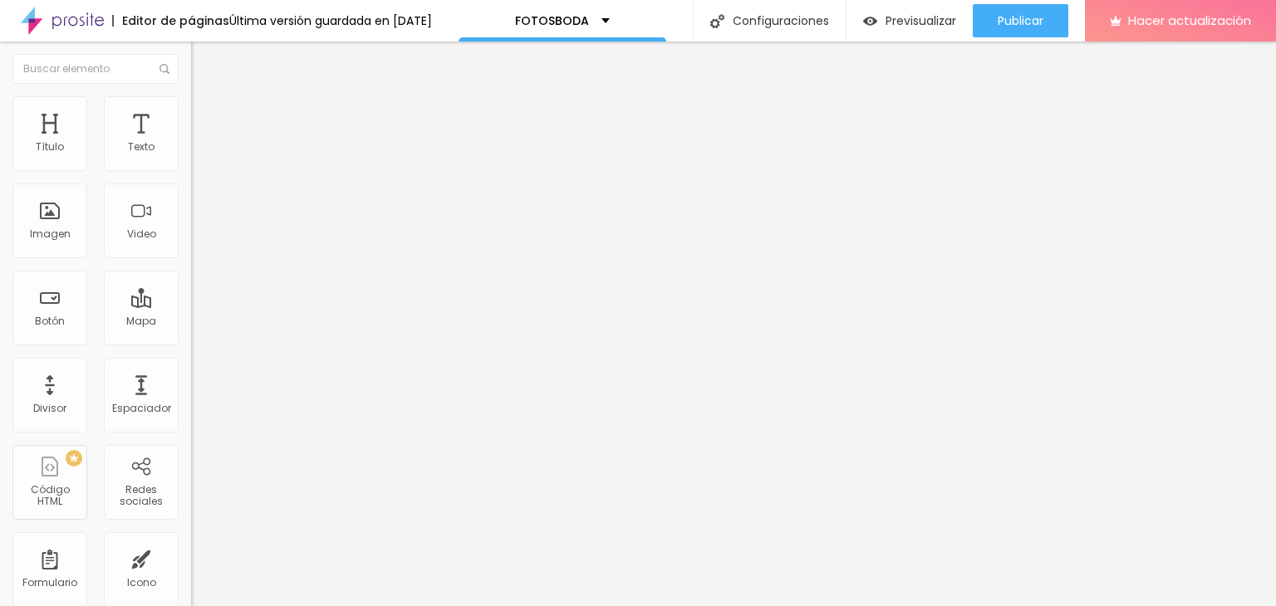
copy font "[URL][DOMAIN_NAME]"
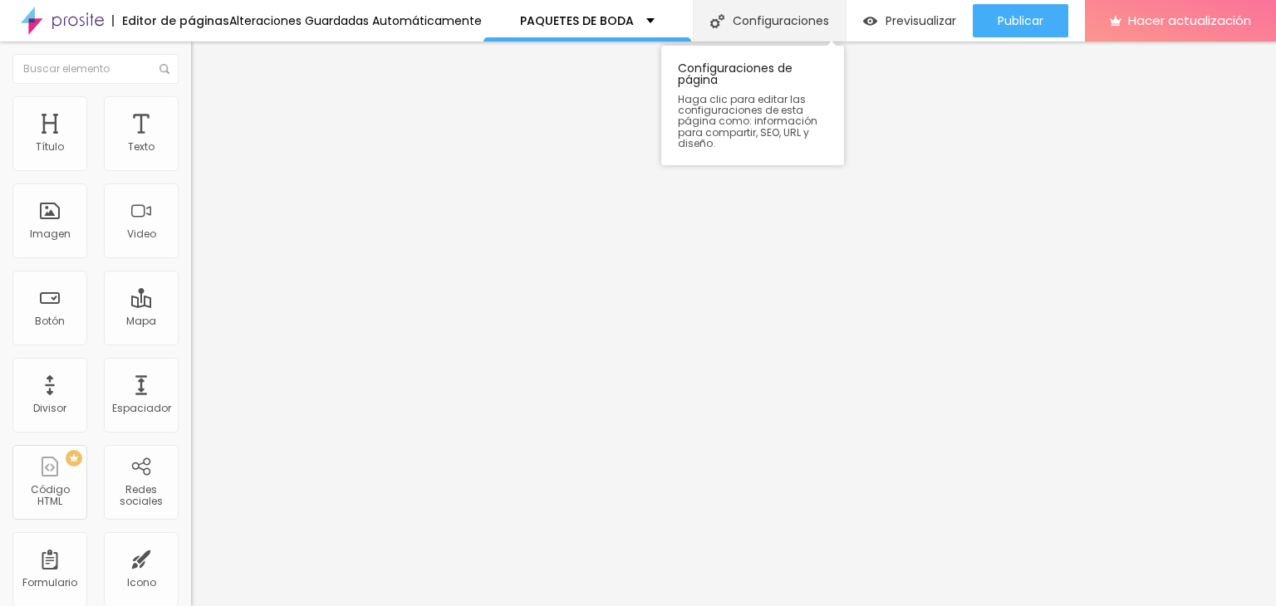
click at [733, 24] on font "Configuraciones" at bounding box center [781, 20] width 96 height 17
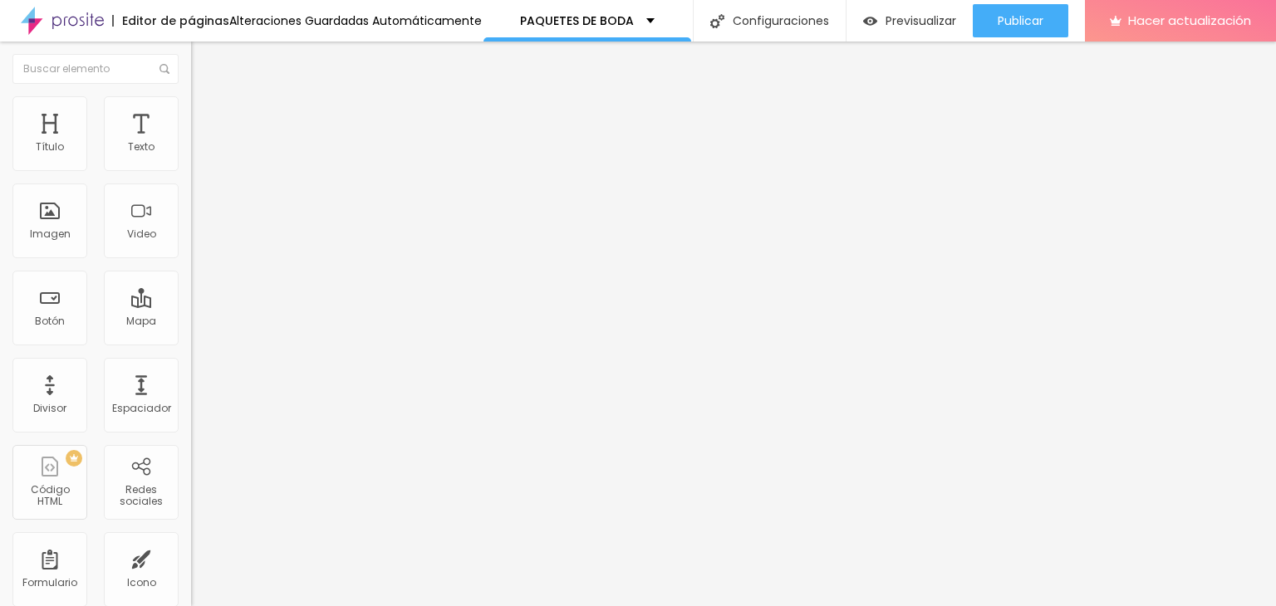
drag, startPoint x: 492, startPoint y: 230, endPoint x: 816, endPoint y: 232, distance: 323.9
copy font "[URL][DOMAIN_NAME]"
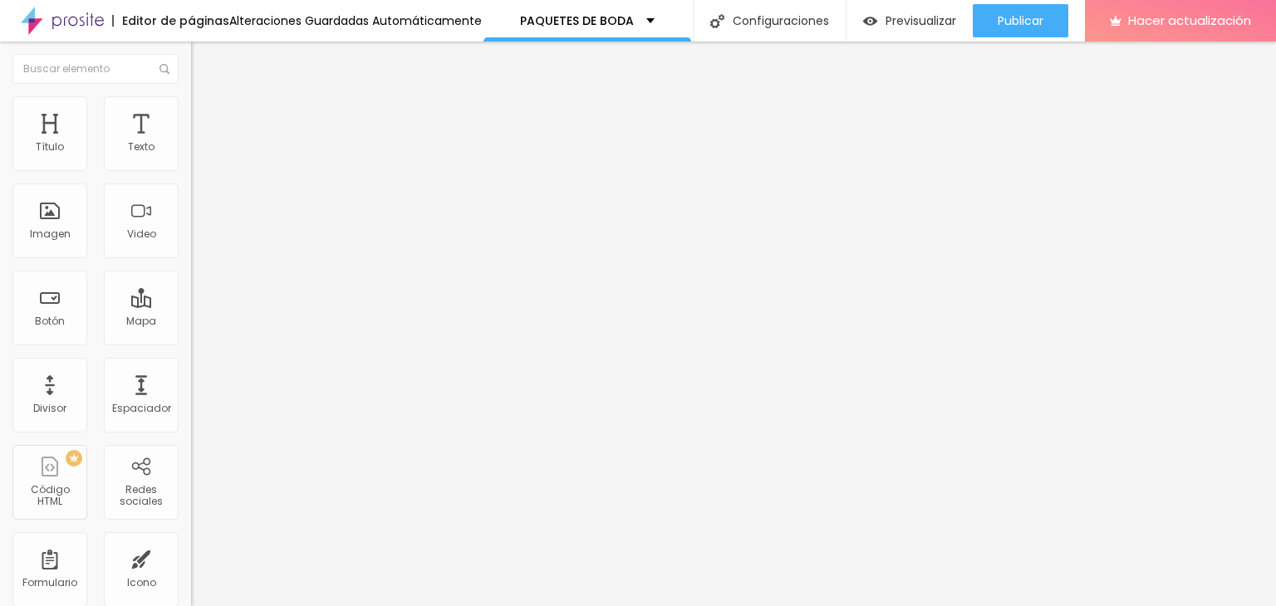
type input "P"
type input "BODA"
type textarea "Paquetes disponibles de Boda"
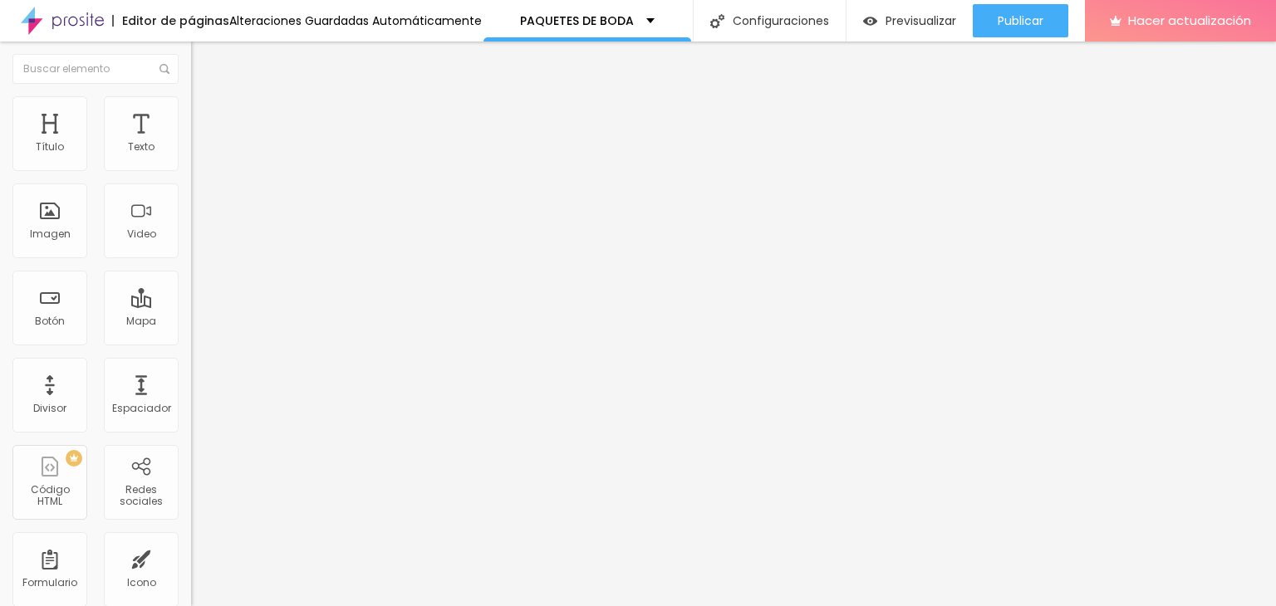
drag, startPoint x: 159, startPoint y: 250, endPoint x: 173, endPoint y: 250, distance: 13.3
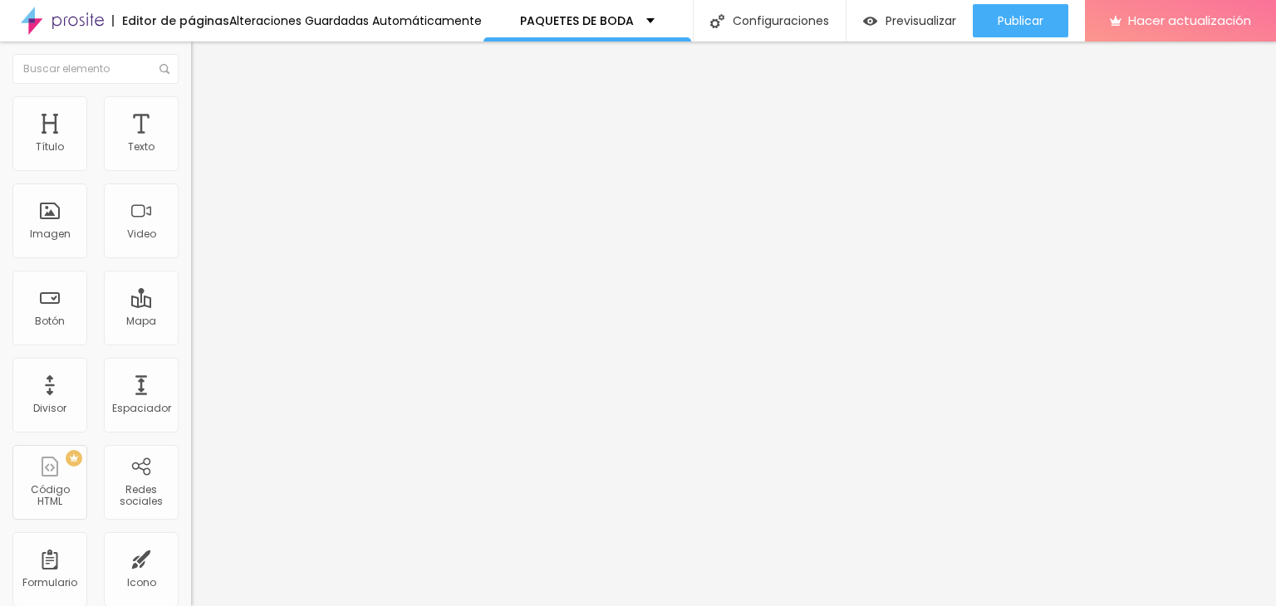
scroll to position [83, 0]
type input "P"
type input "b"
type input "BODA"
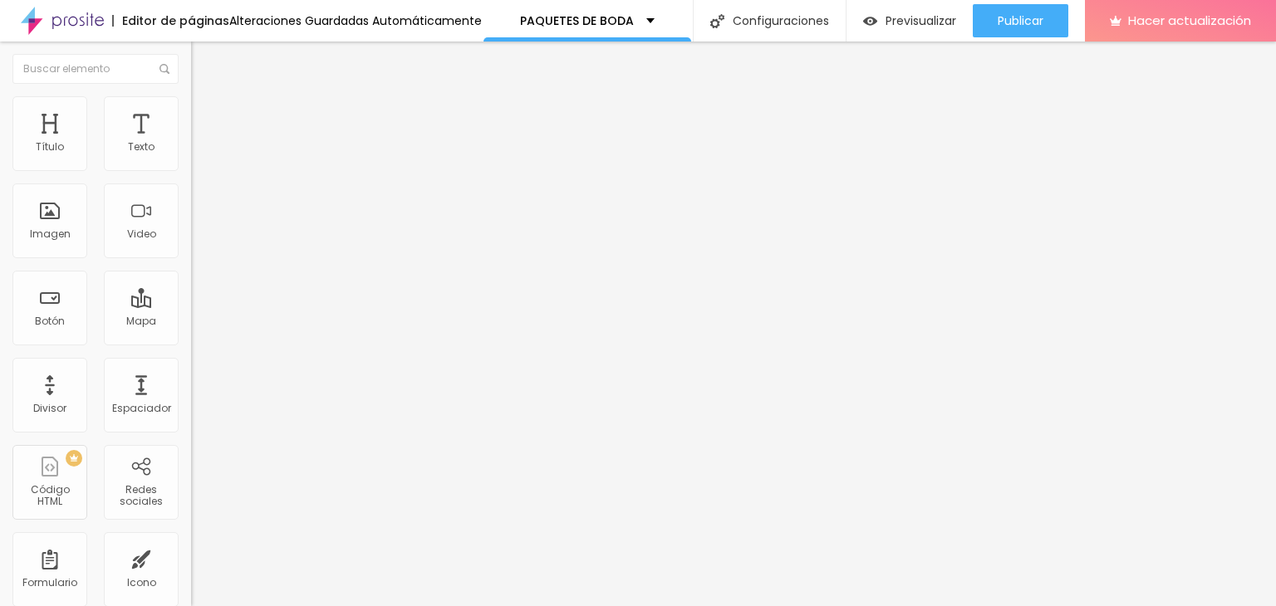
type textarea "Sesiones de Boda"
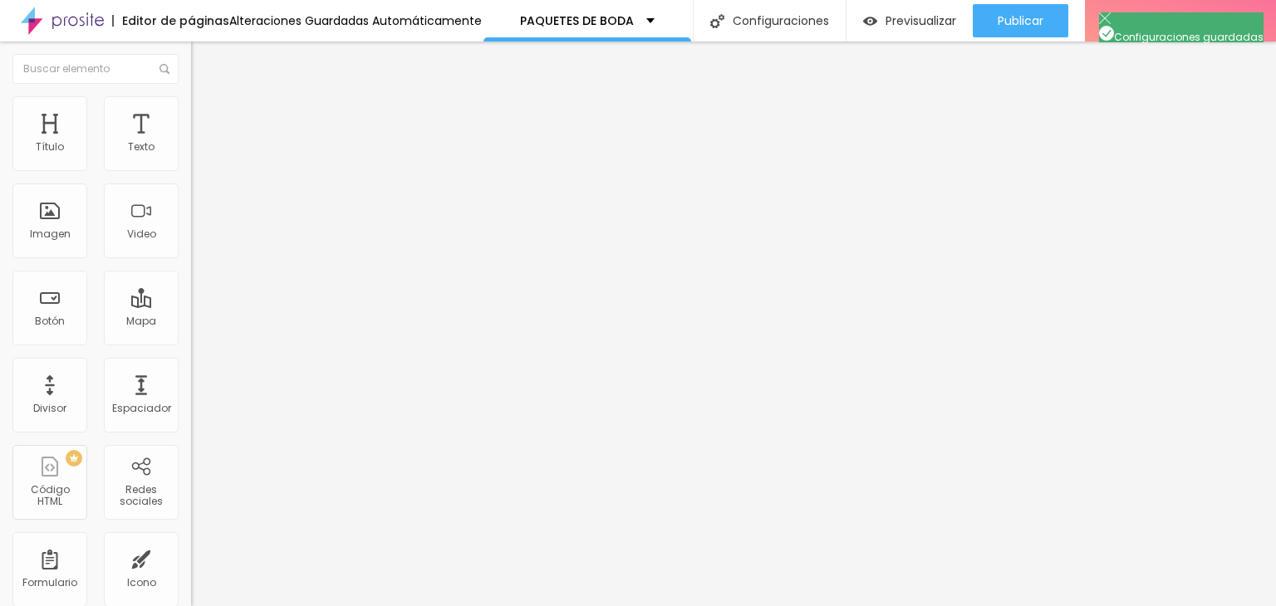
click at [191, 104] on img at bounding box center [198, 103] width 15 height 15
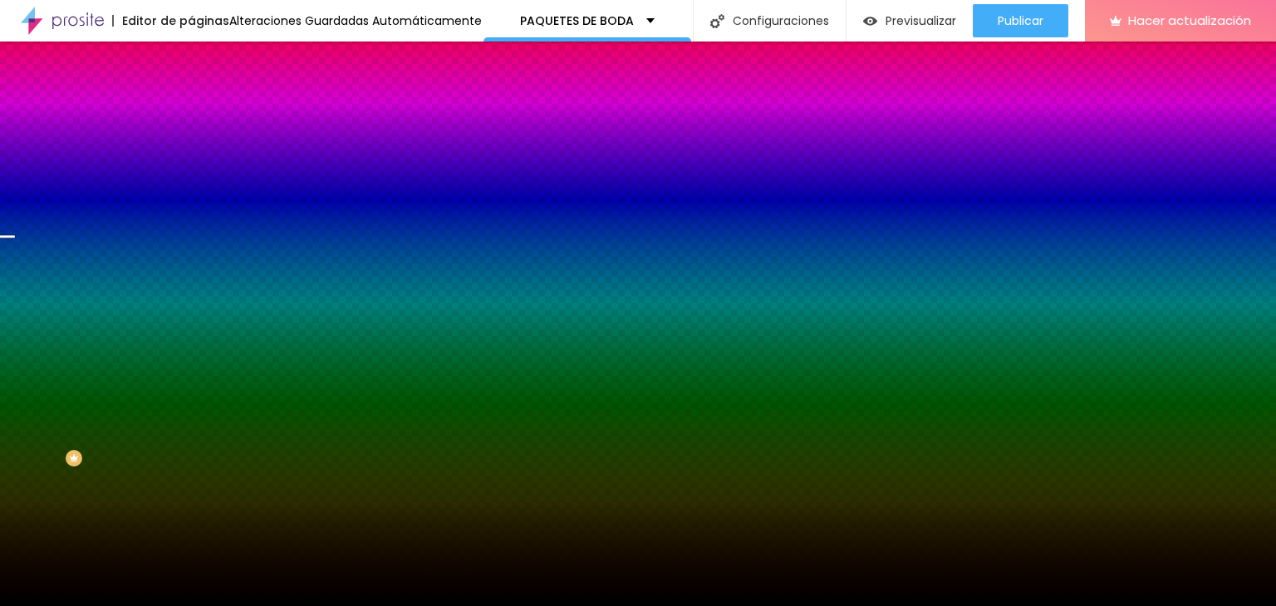
click at [201, 153] on font "Cambiar imagen" at bounding box center [246, 146] width 90 height 14
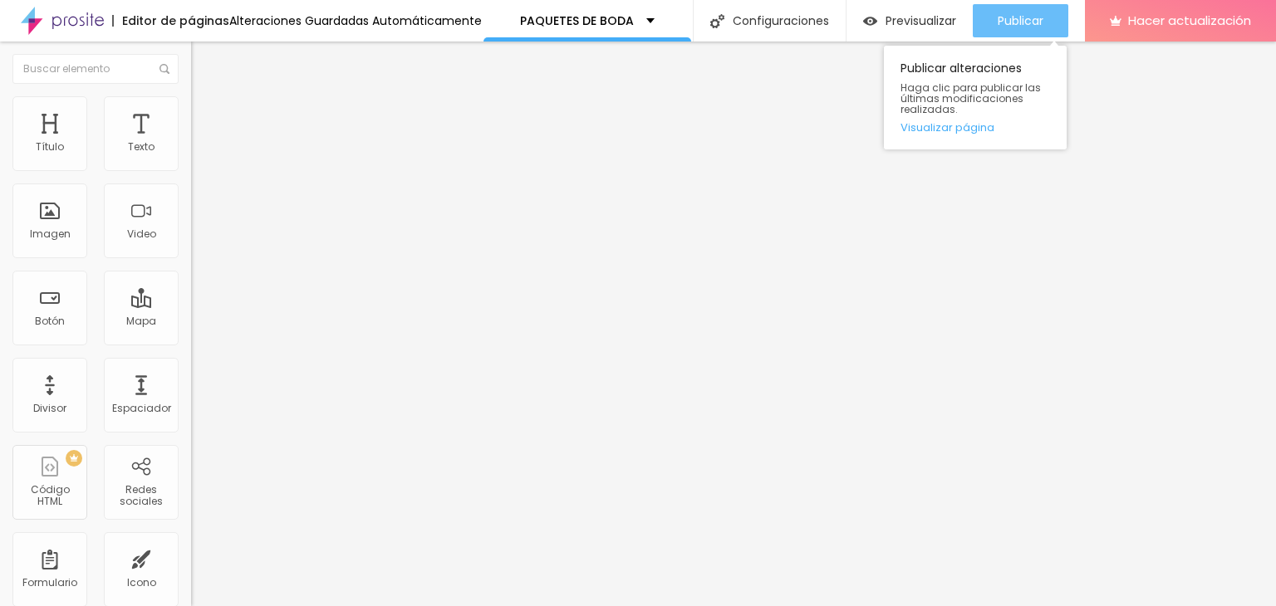
click at [1002, 31] on div "Publicar" at bounding box center [1021, 20] width 46 height 33
